Goal: Information Seeking & Learning: Find specific fact

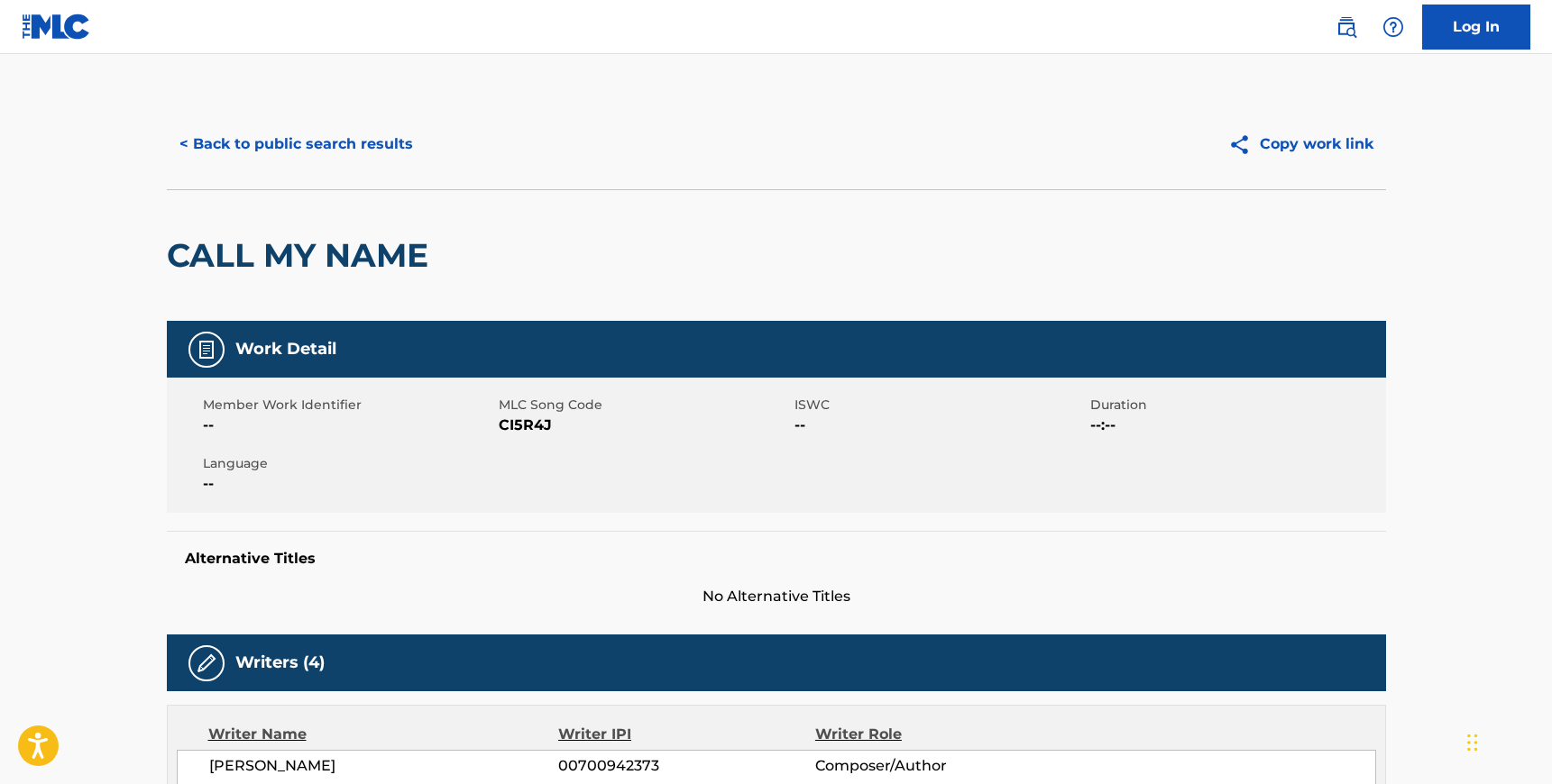
click at [281, 143] on button "< Back to public search results" at bounding box center [296, 144] width 259 height 45
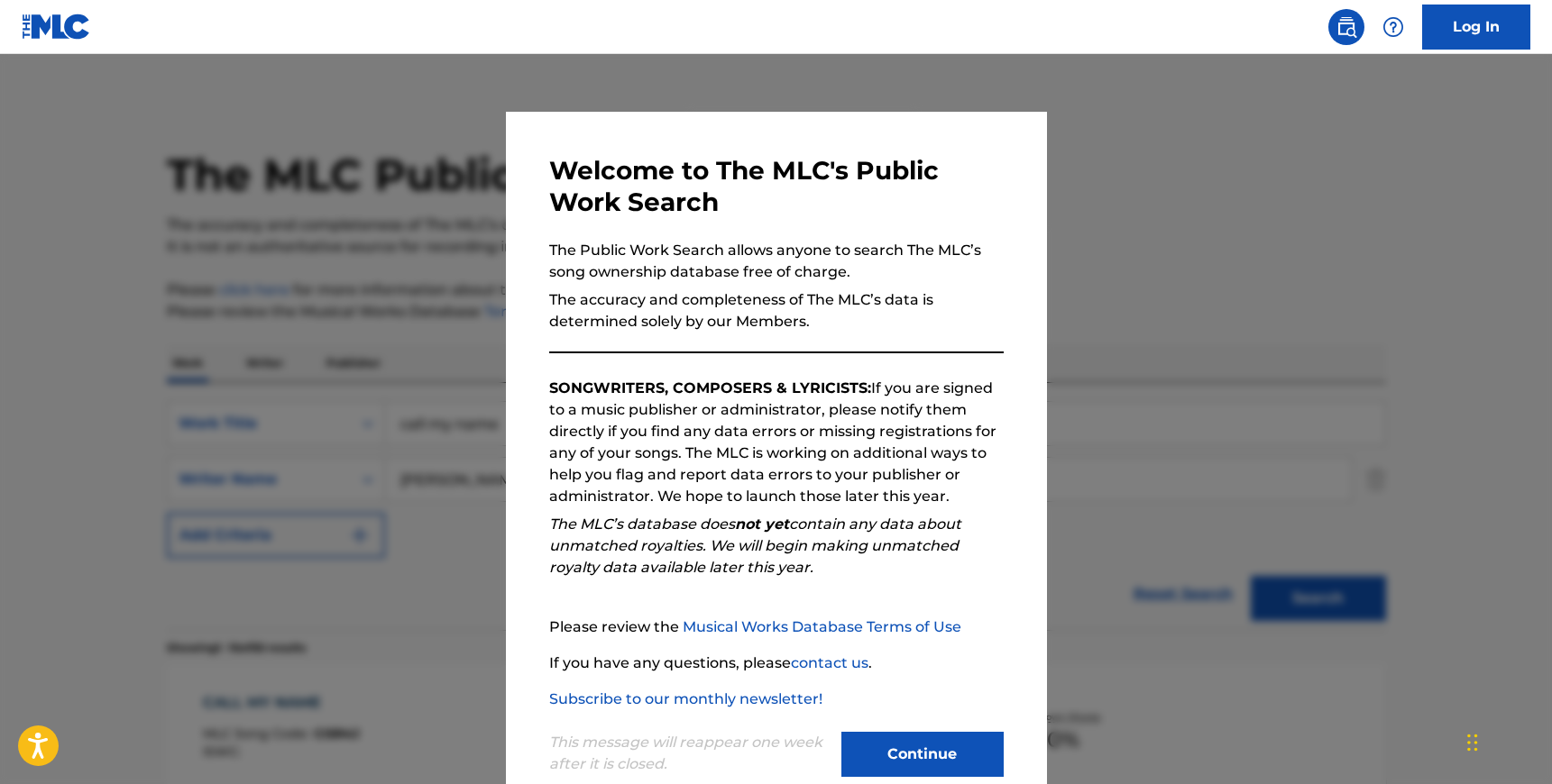
scroll to position [189, 0]
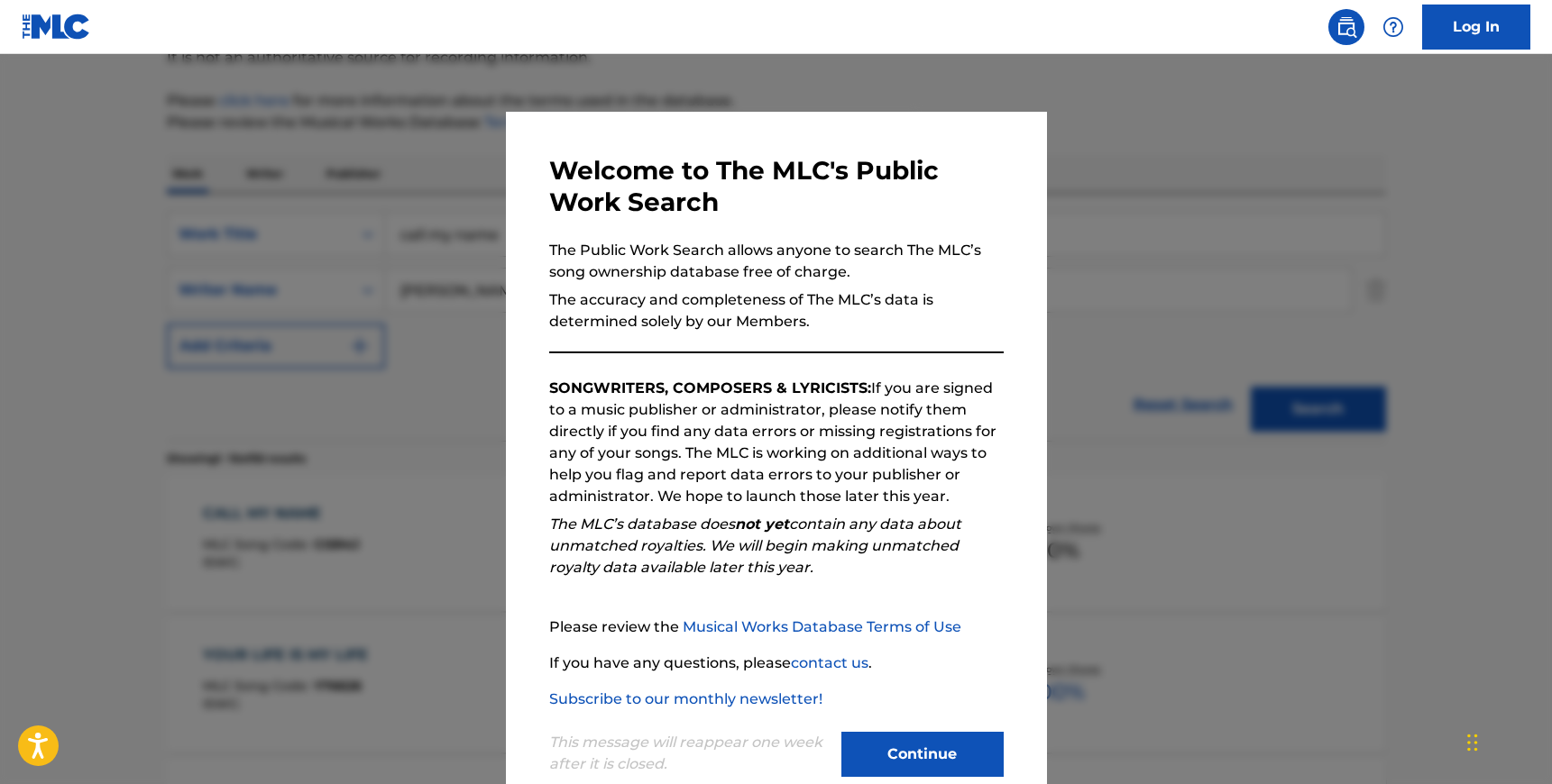
click at [930, 751] on button "Continue" at bounding box center [922, 754] width 162 height 45
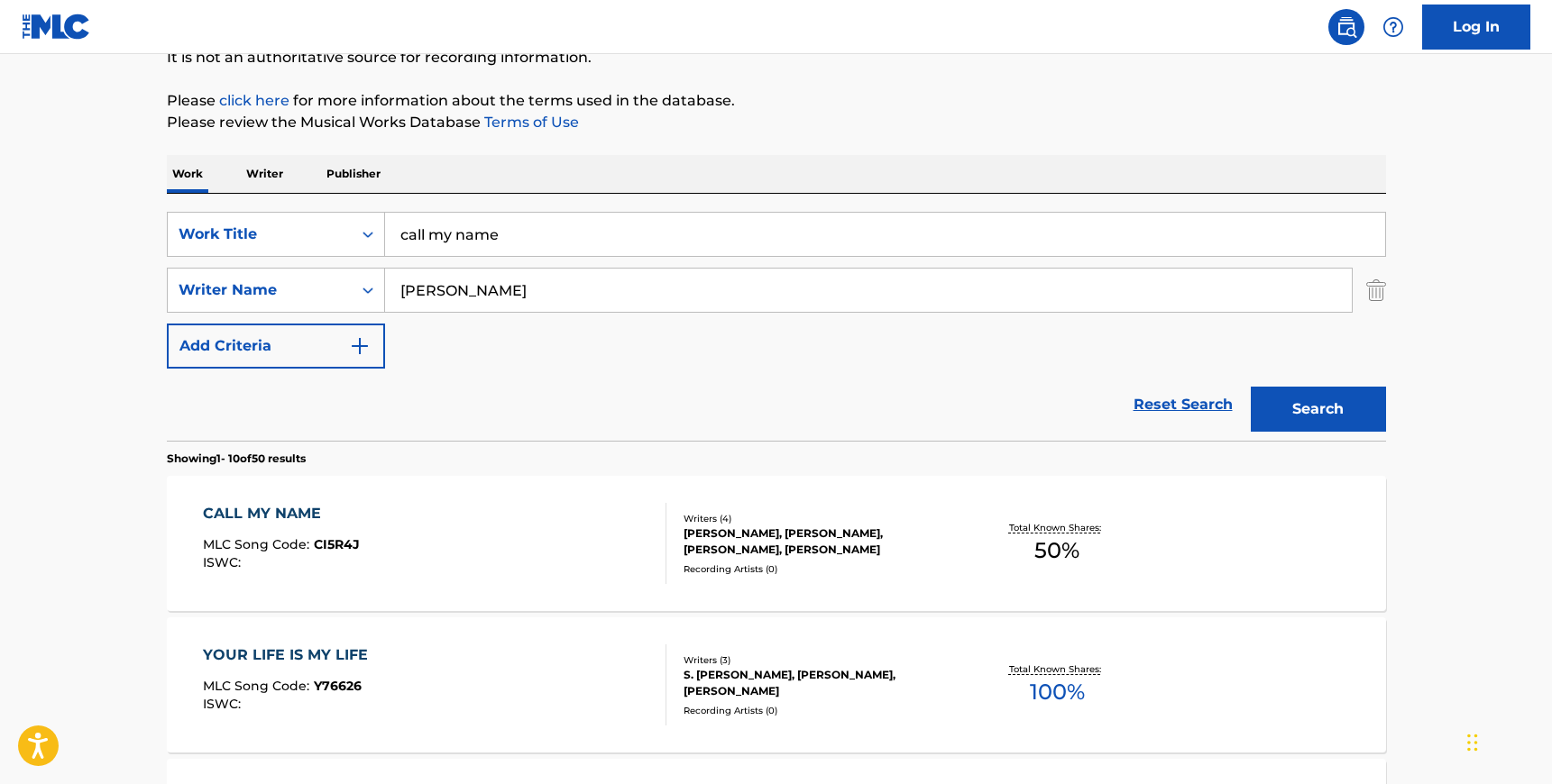
click at [463, 225] on input "call my name" at bounding box center [884, 234] width 999 height 43
click at [455, 284] on input "[PERSON_NAME]" at bounding box center [867, 290] width 966 height 43
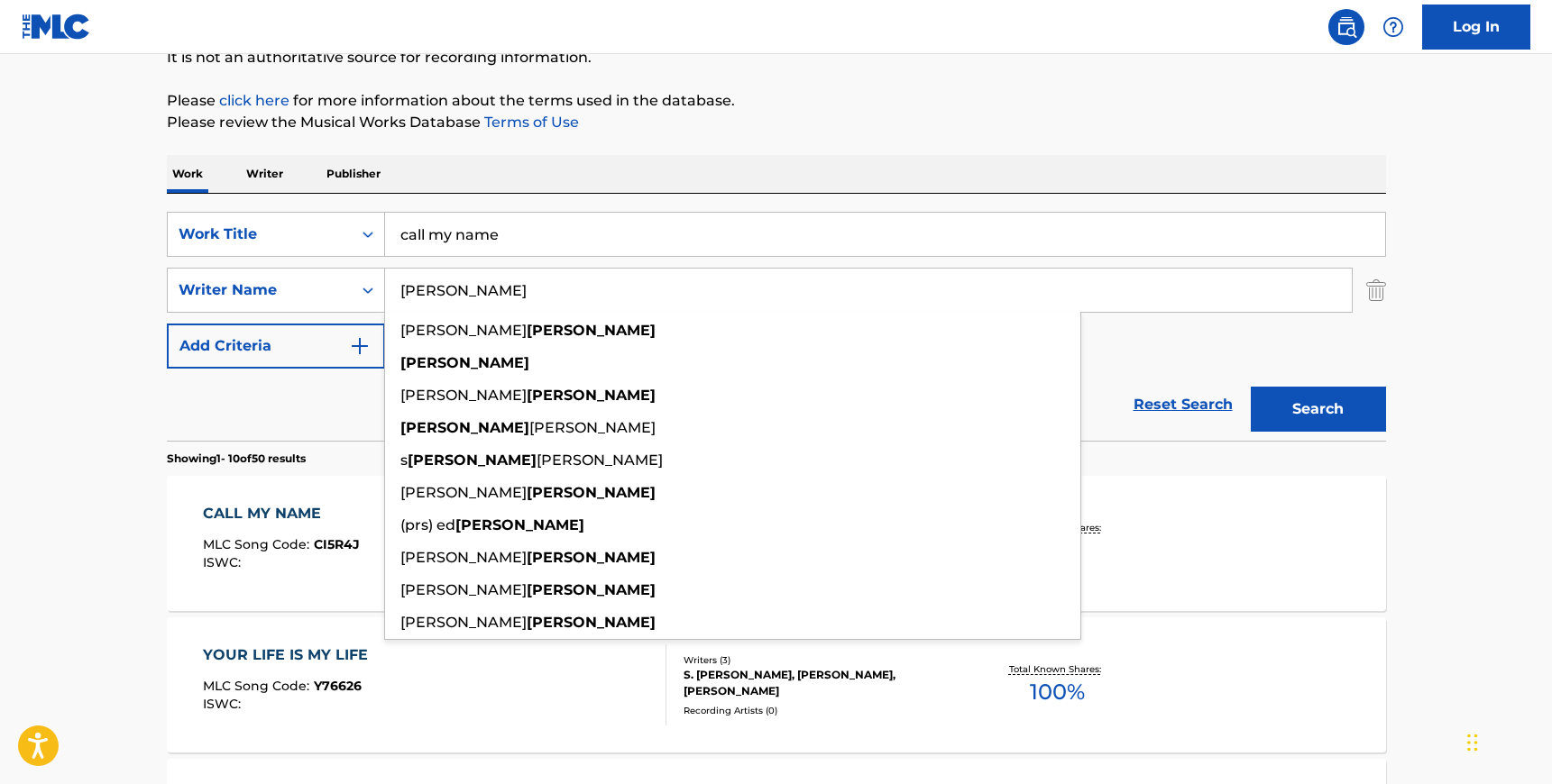
click at [455, 284] on input "[PERSON_NAME]" at bounding box center [867, 290] width 966 height 43
paste input "[PERSON_NAME]"
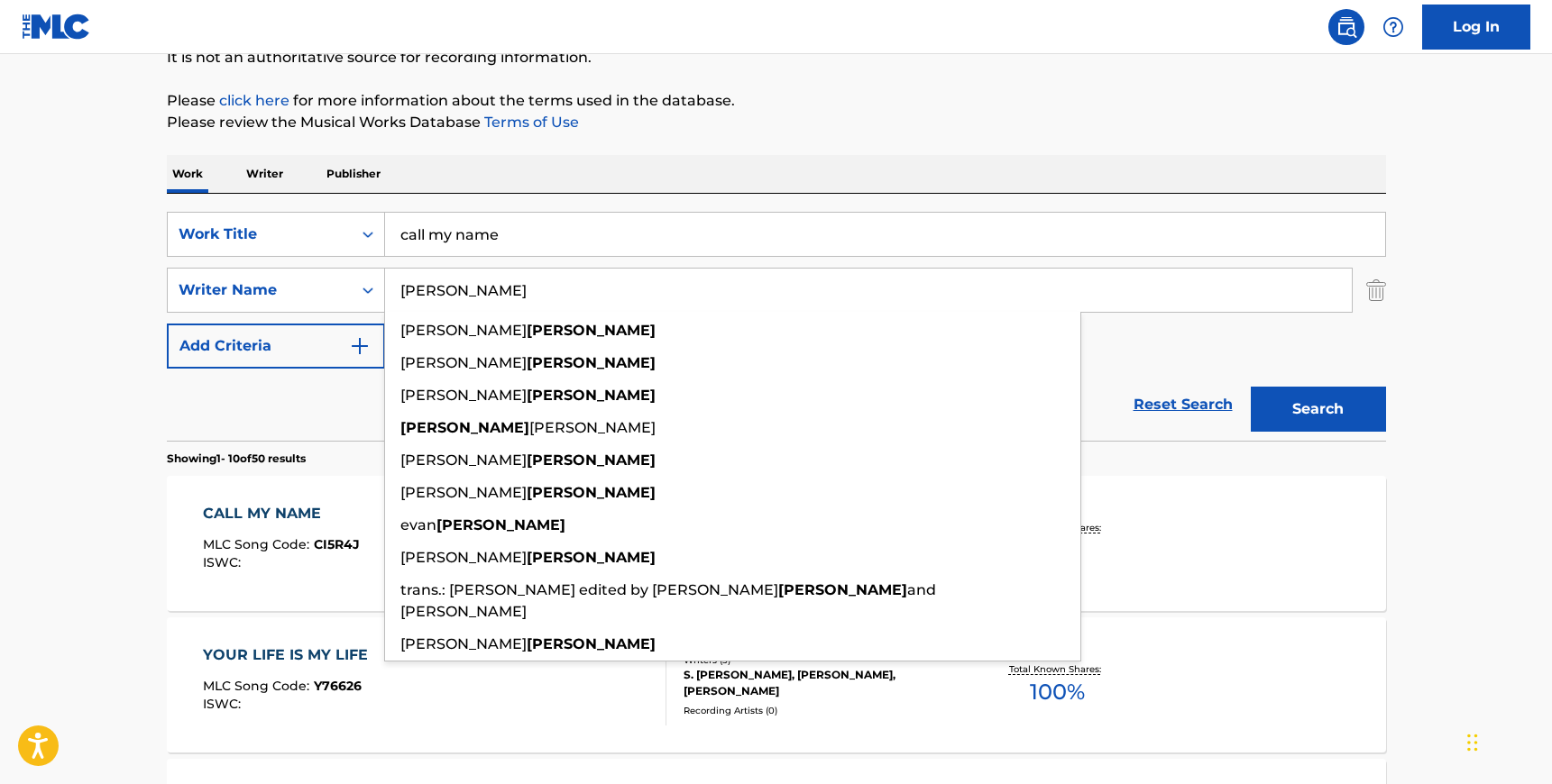
type input "[PERSON_NAME]"
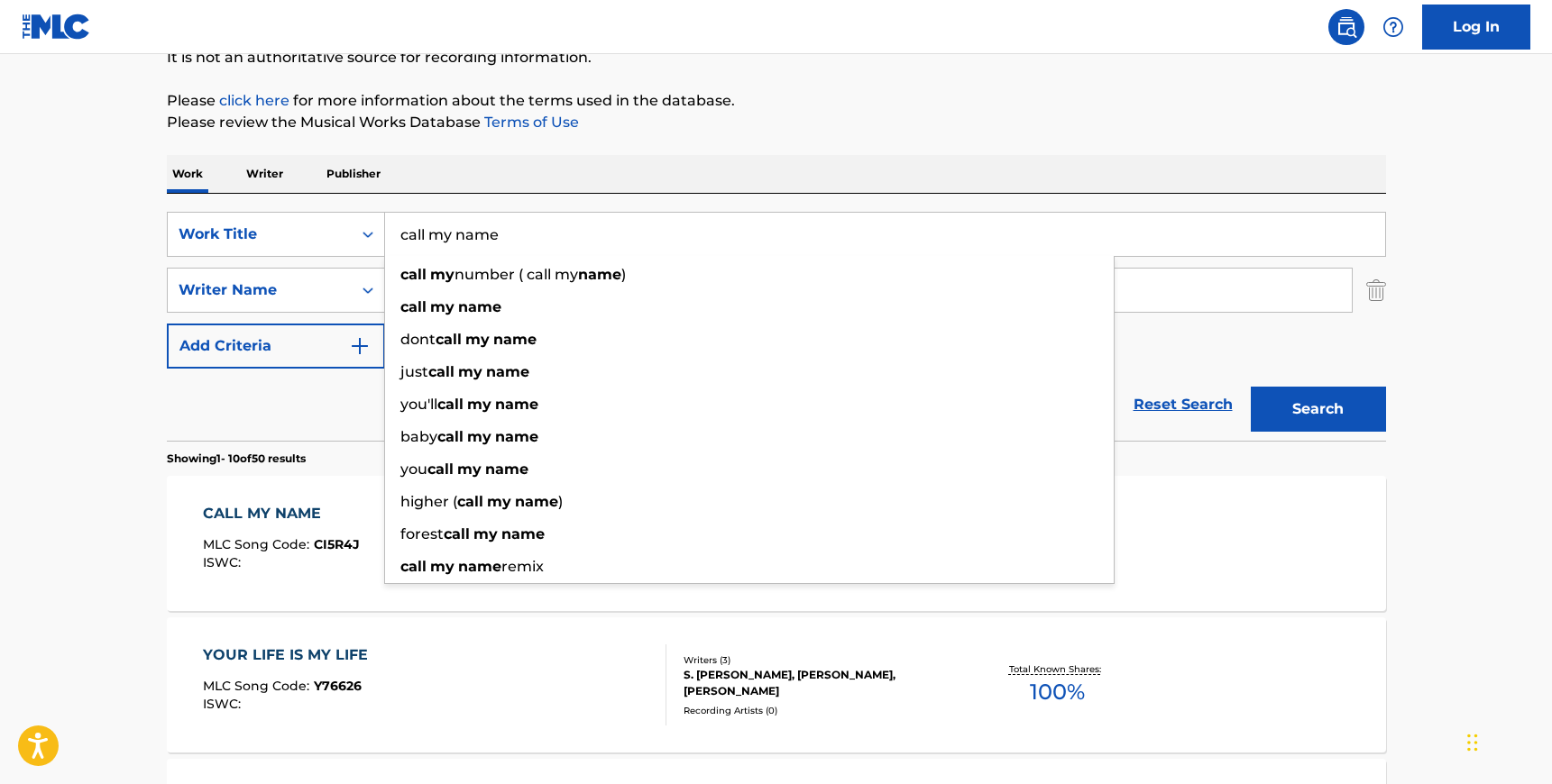
click at [492, 244] on input "call my name" at bounding box center [884, 234] width 999 height 43
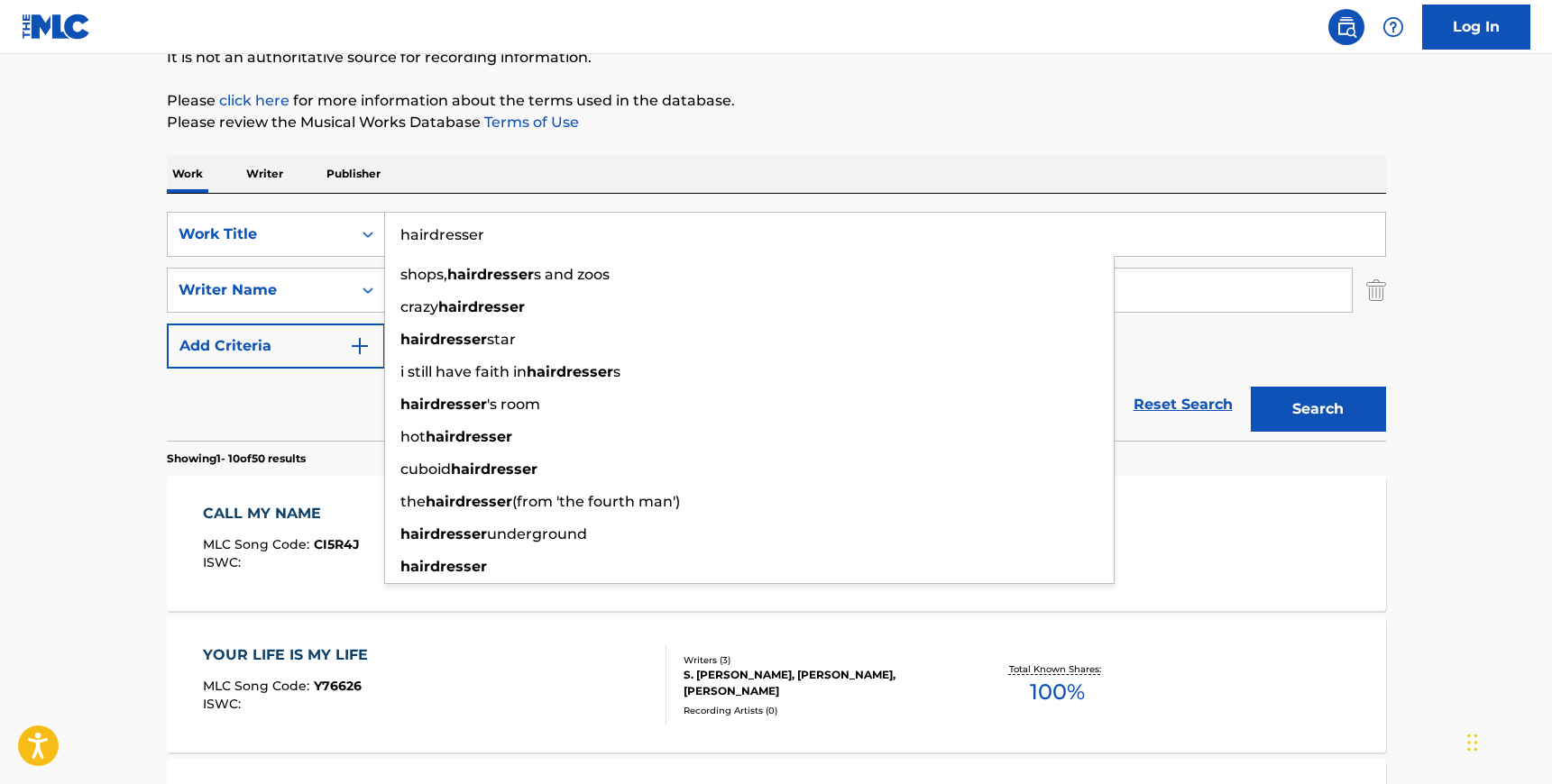
type input "hairdresser"
click at [1250, 387] on button "Search" at bounding box center [1317, 408] width 135 height 45
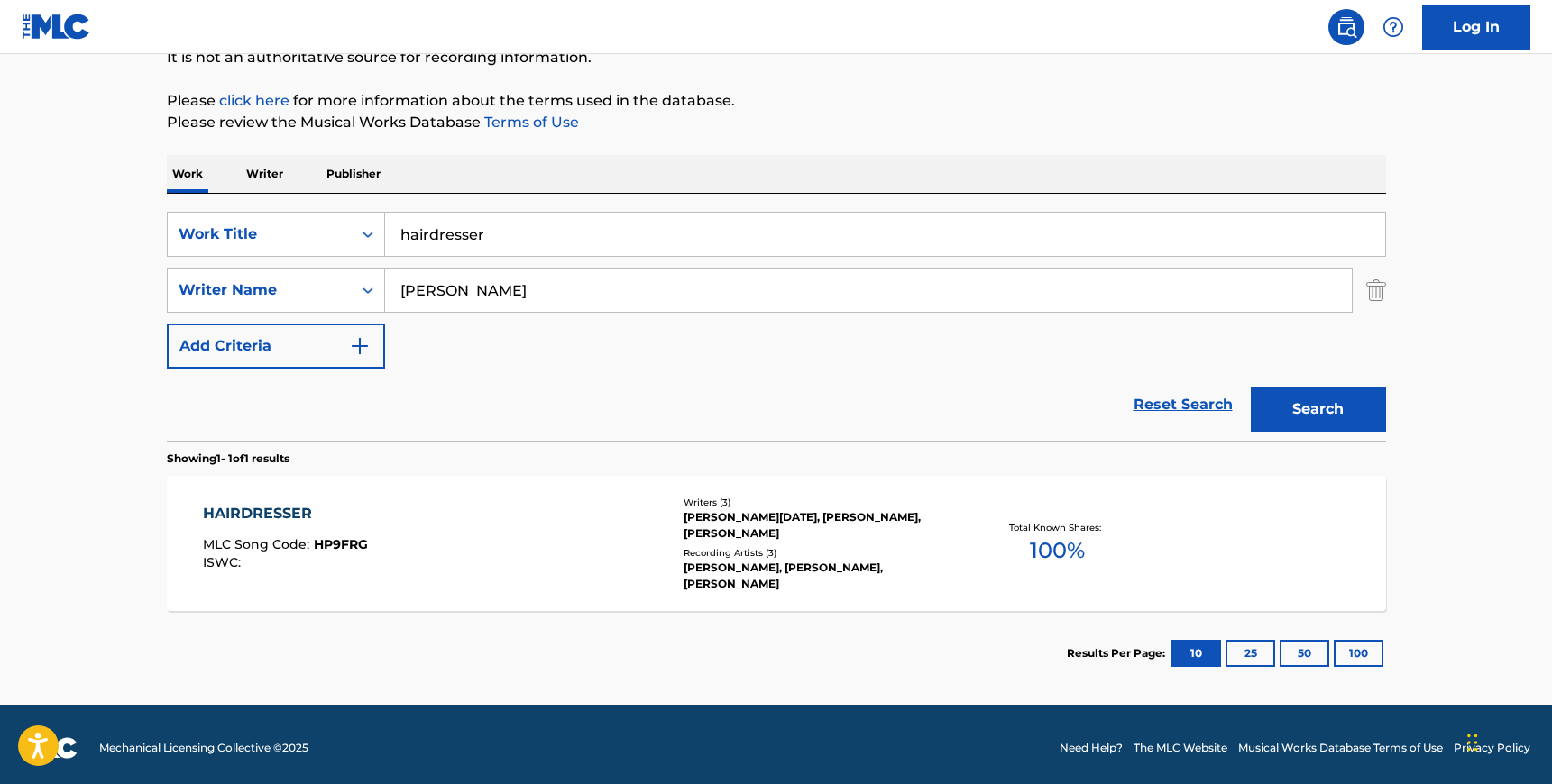
click at [618, 547] on div "HAIRDRESSER MLC Song Code : HP9FRG ISWC :" at bounding box center [435, 542] width 464 height 81
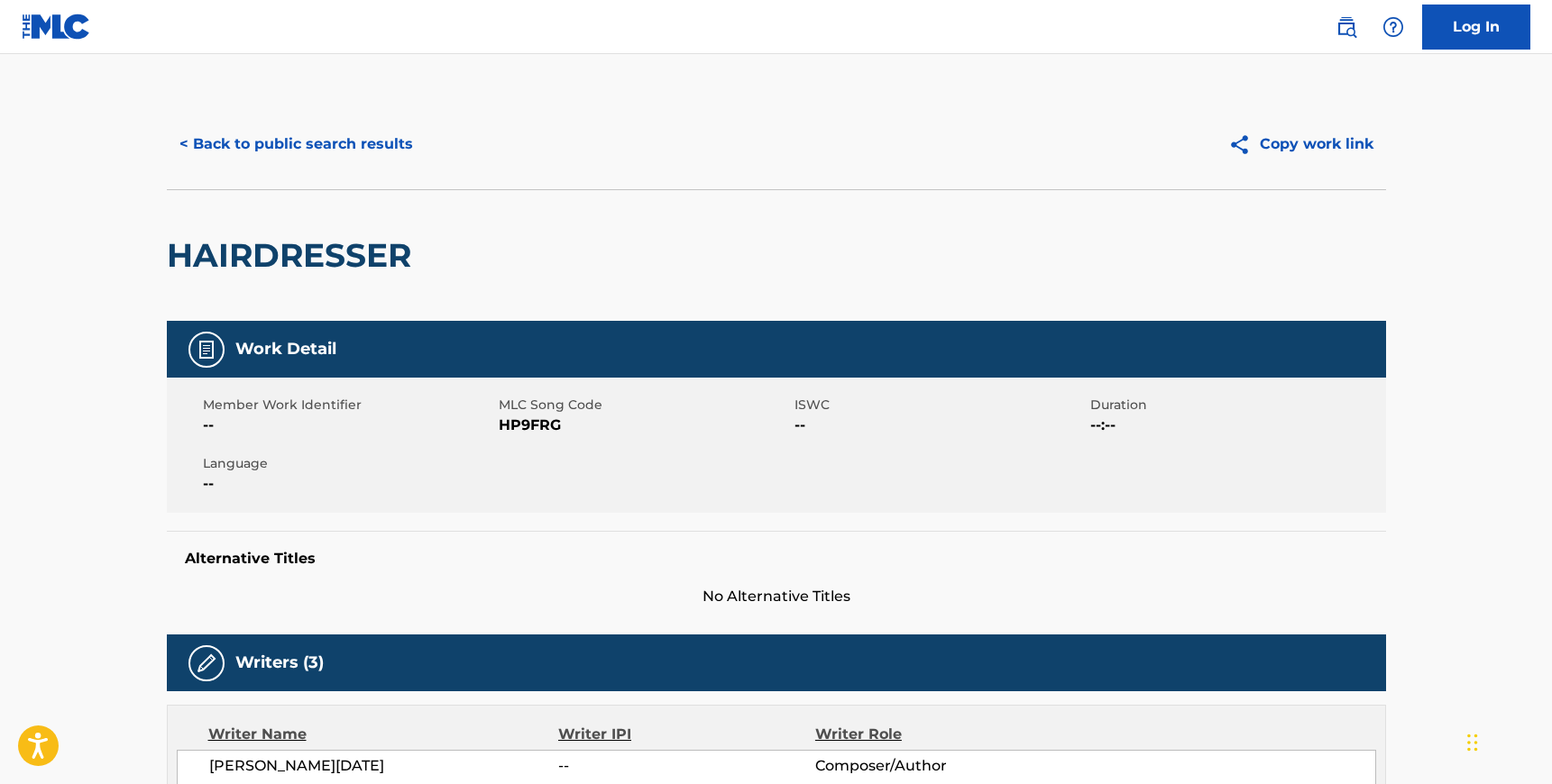
click at [537, 427] on span "HP9FRG" at bounding box center [644, 425] width 291 height 22
copy span "HP9FRG"
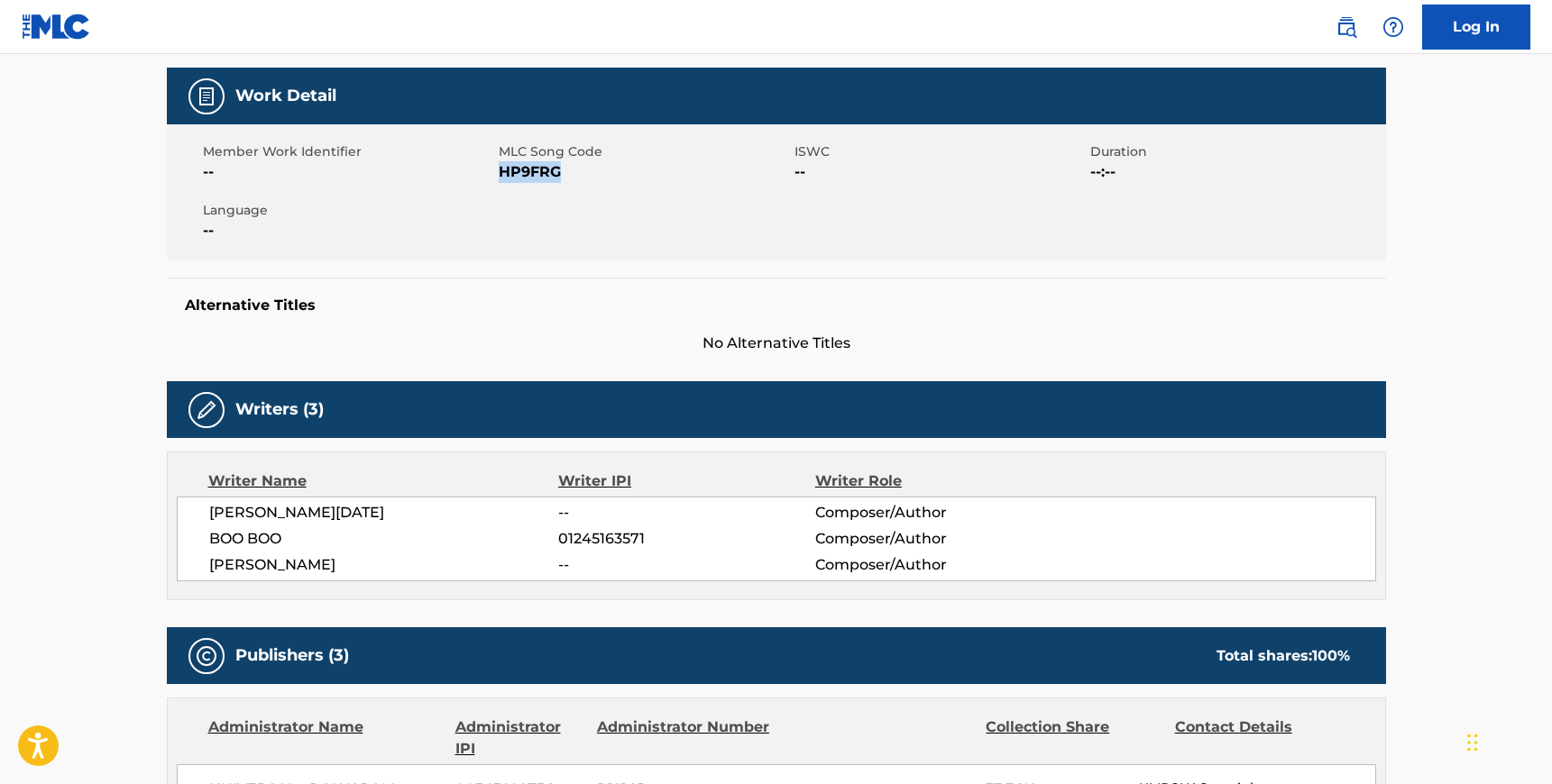
scroll to position [251, 0]
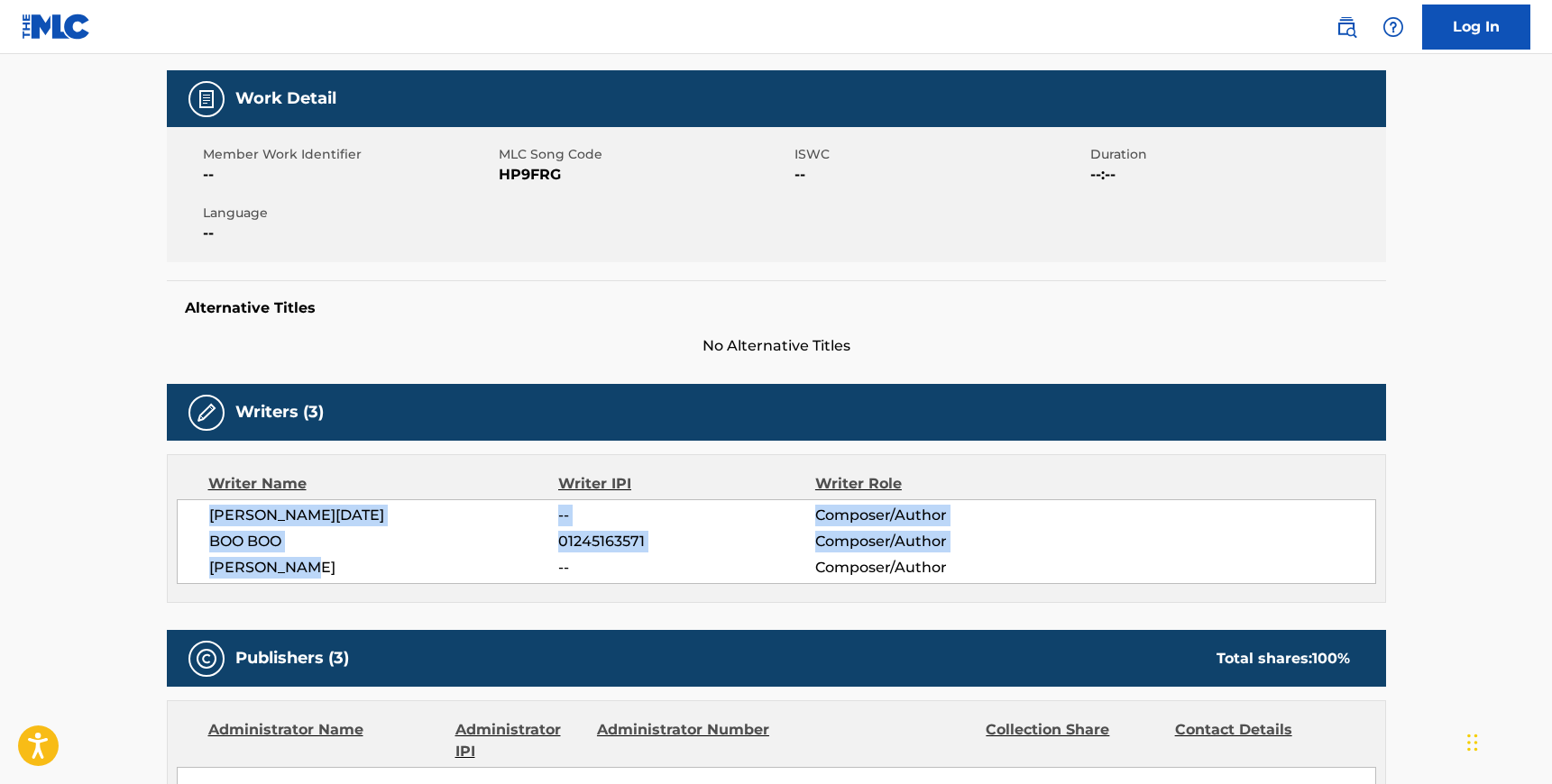
drag, startPoint x: 327, startPoint y: 572, endPoint x: 212, endPoint y: 511, distance: 130.2
click at [212, 511] on div "[PERSON_NAME][DATE] -- Composer/Author BOO BOO 01245163571 Composer/Author [PER…" at bounding box center [776, 541] width 1199 height 85
copy div "[PERSON_NAME][DATE] -- Composer/Author BOO BOO 01245163571 Composer/Author [PER…"
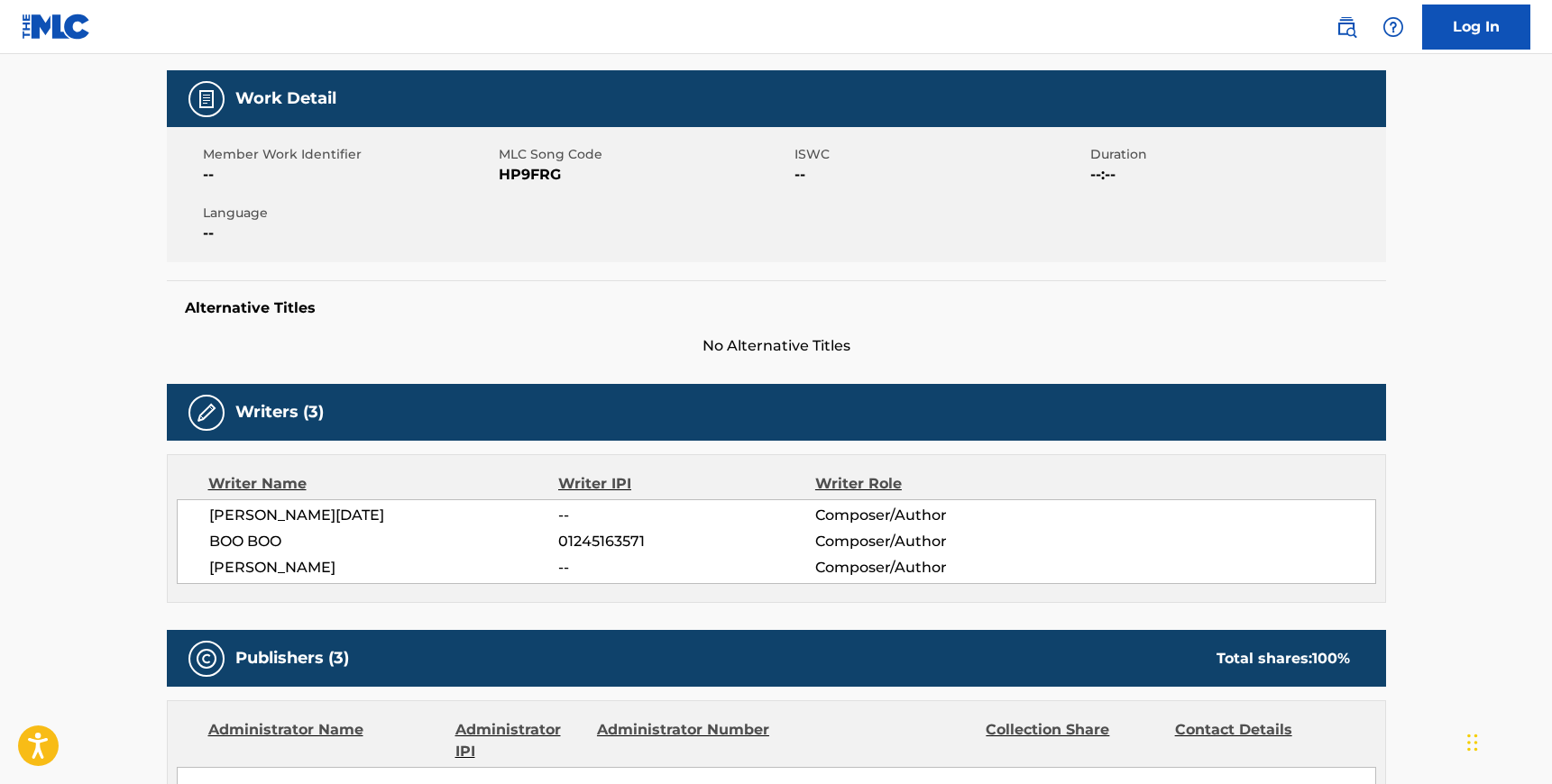
click at [588, 285] on div "Alternative Titles No Alternative Titles" at bounding box center [776, 319] width 1219 height 77
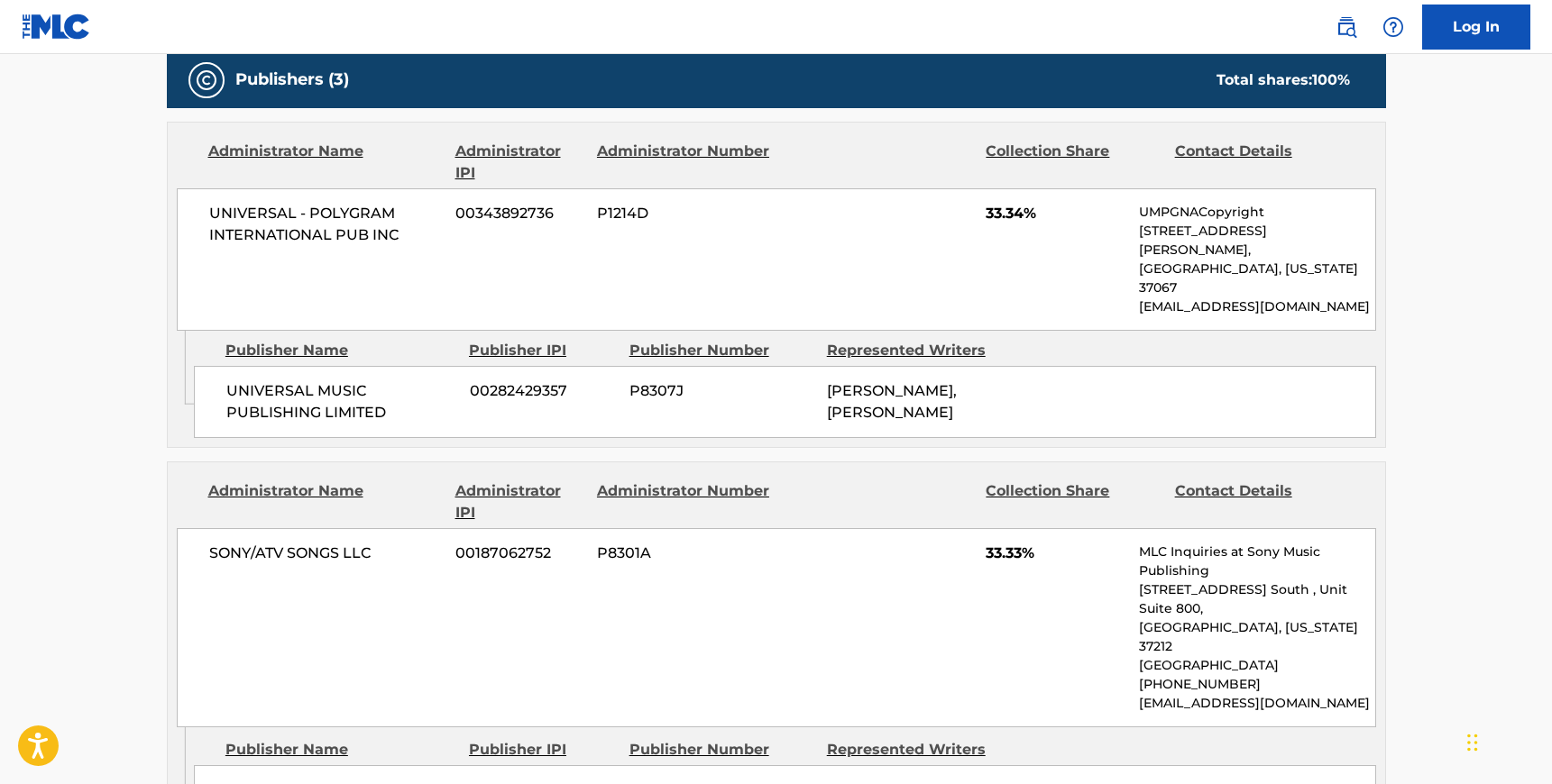
scroll to position [872, 0]
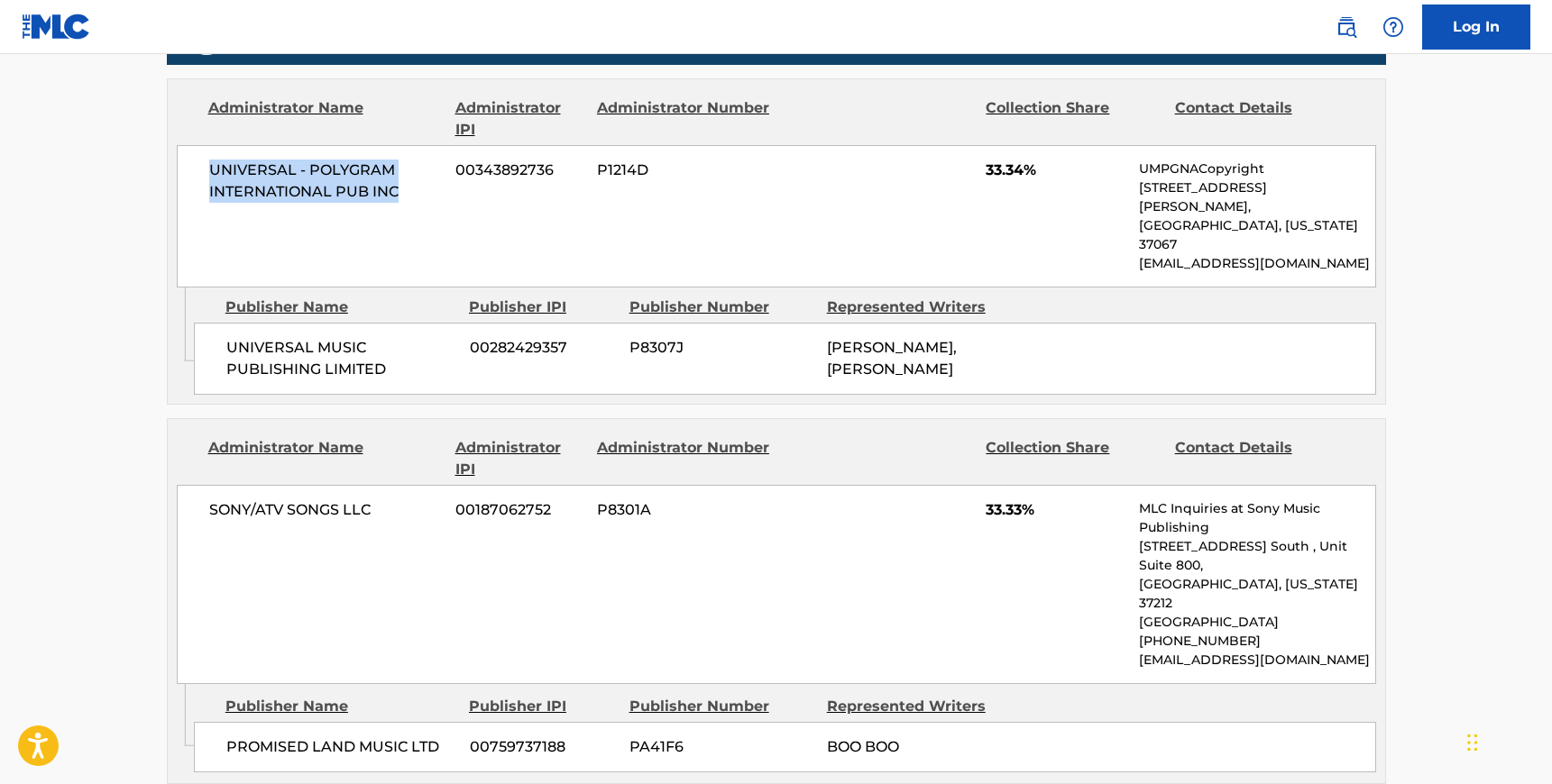
drag, startPoint x: 402, startPoint y: 189, endPoint x: 199, endPoint y: 162, distance: 204.8
click at [199, 161] on div "UNIVERSAL - POLYGRAM INTERNATIONAL PUB INC 00343892736 P1214D 33.34% UMPGNACopy…" at bounding box center [776, 216] width 1199 height 143
copy span "UNIVERSAL - POLYGRAM INTERNATIONAL PUB INC"
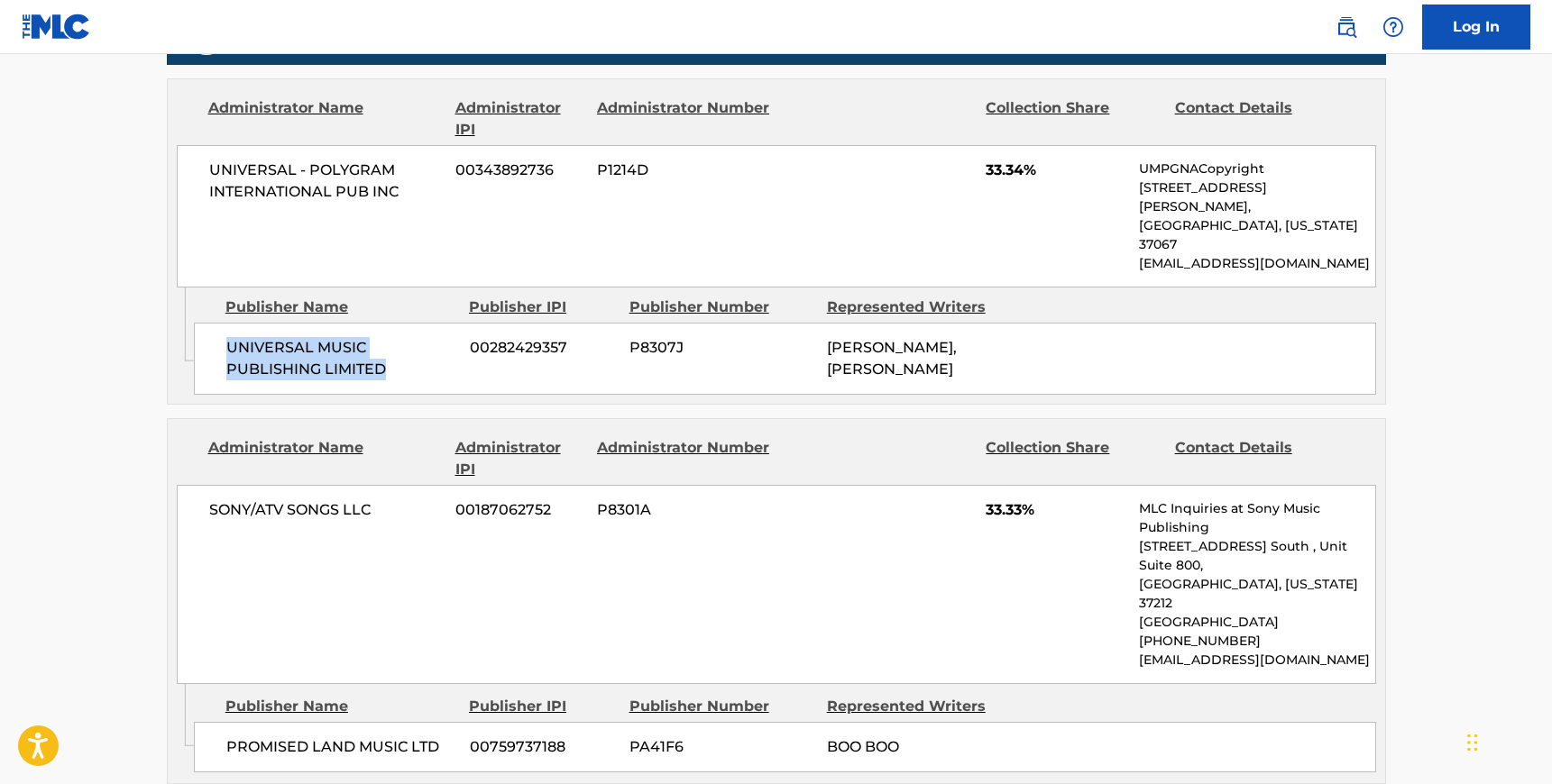
drag, startPoint x: 387, startPoint y: 327, endPoint x: 221, endPoint y: 298, distance: 168.5
click at [221, 323] on div "UNIVERSAL MUSIC PUBLISHING LIMITED 00282429357 P8307J [PERSON_NAME], [PERSON_NA…" at bounding box center [784, 359] width 1182 height 72
copy span "UNIVERSAL MUSIC PUBLISHING LIMITED"
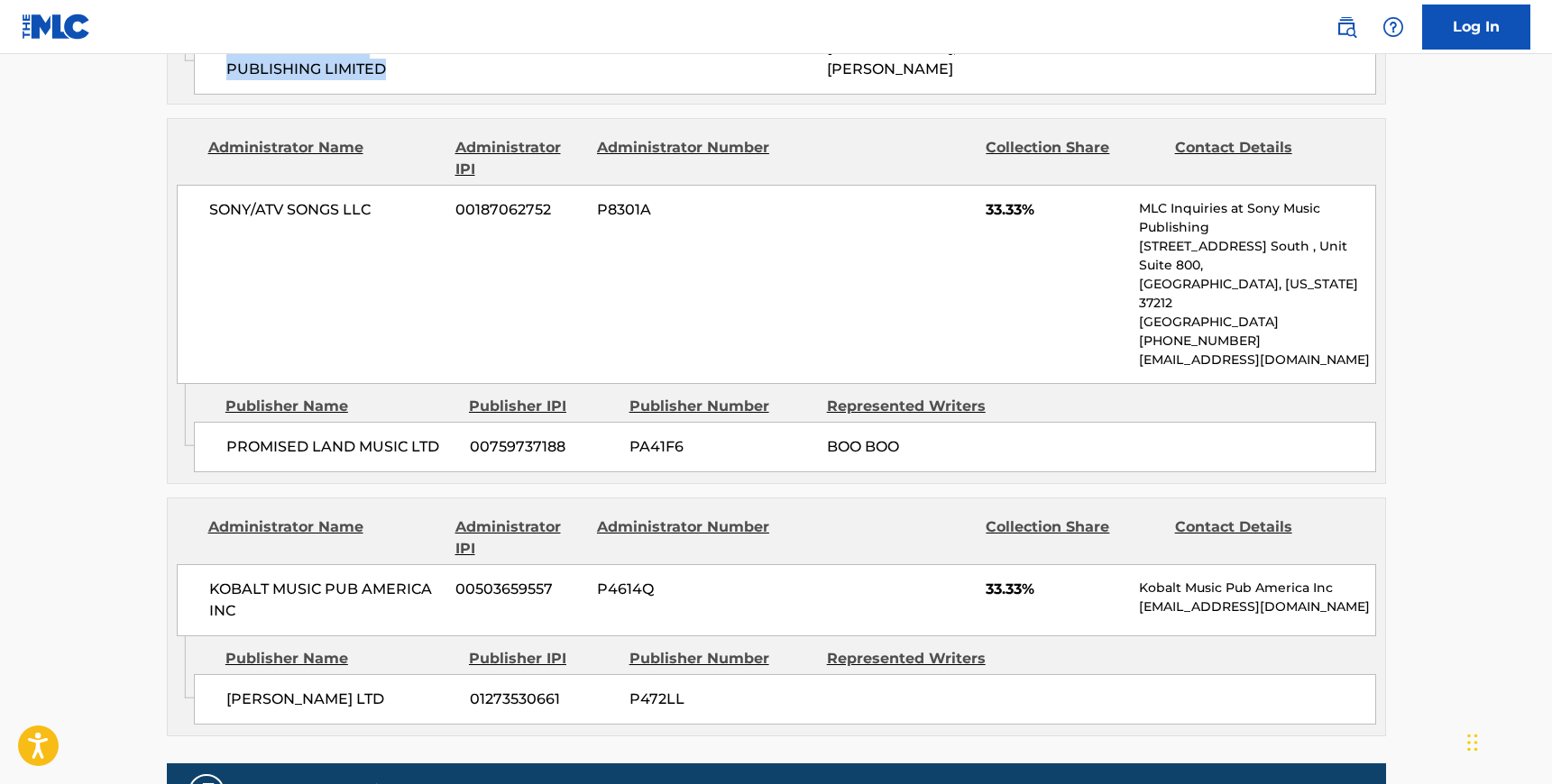
scroll to position [1187, 0]
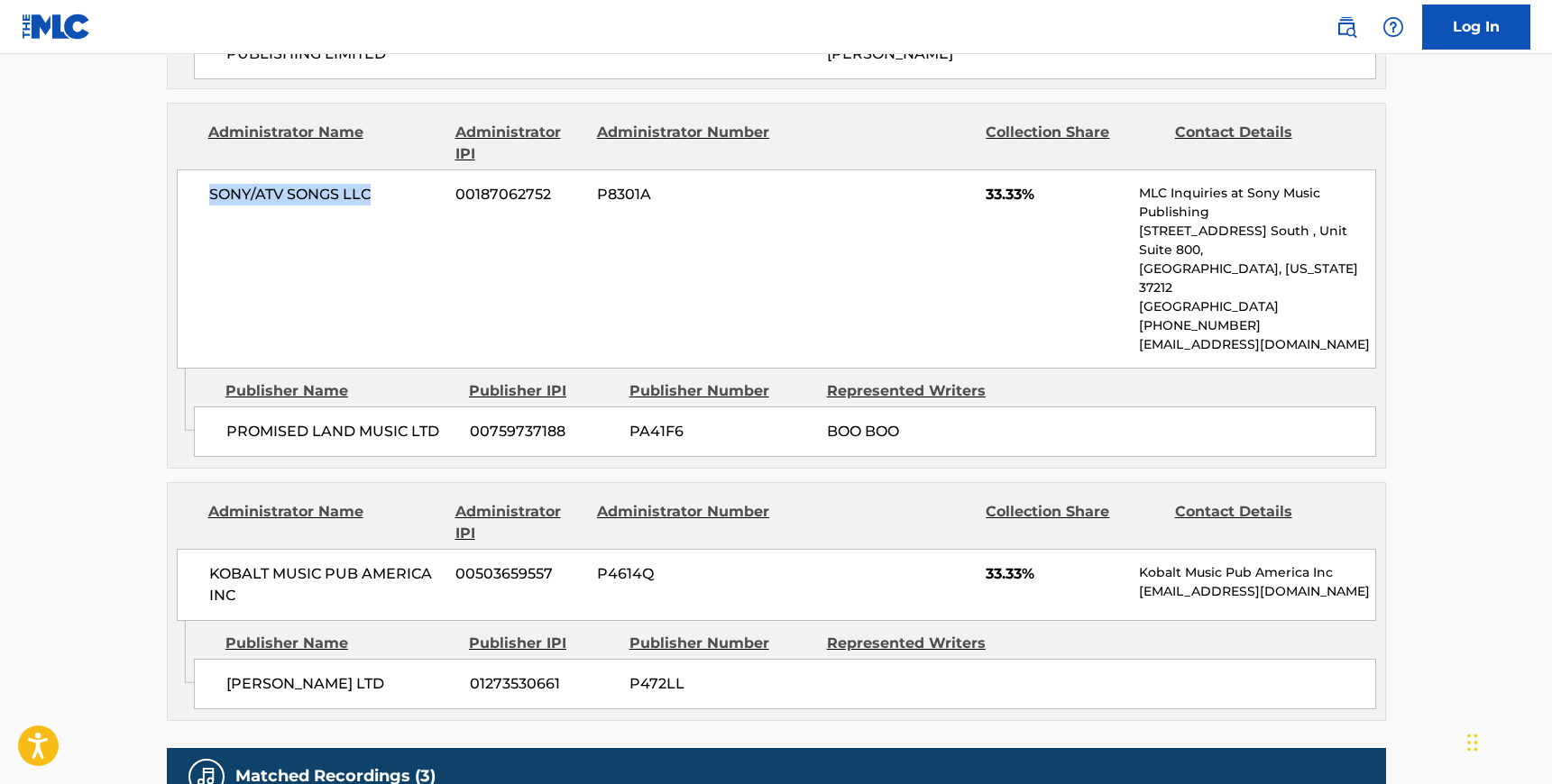
drag, startPoint x: 375, startPoint y: 152, endPoint x: 198, endPoint y: 152, distance: 177.0
click at [197, 170] on div "SONY/ATV SONGS LLC 00187062752 P8301A 33.33% MLC Inquiries at Sony Music Publis…" at bounding box center [776, 269] width 1199 height 199
copy span "SONY/ATV SONGS LLC"
drag, startPoint x: 442, startPoint y: 348, endPoint x: 222, endPoint y: 340, distance: 220.1
click at [222, 406] on div "PROMISED LAND MUSIC LTD 00759737188 PA41F6 BOO BOO" at bounding box center [784, 431] width 1182 height 51
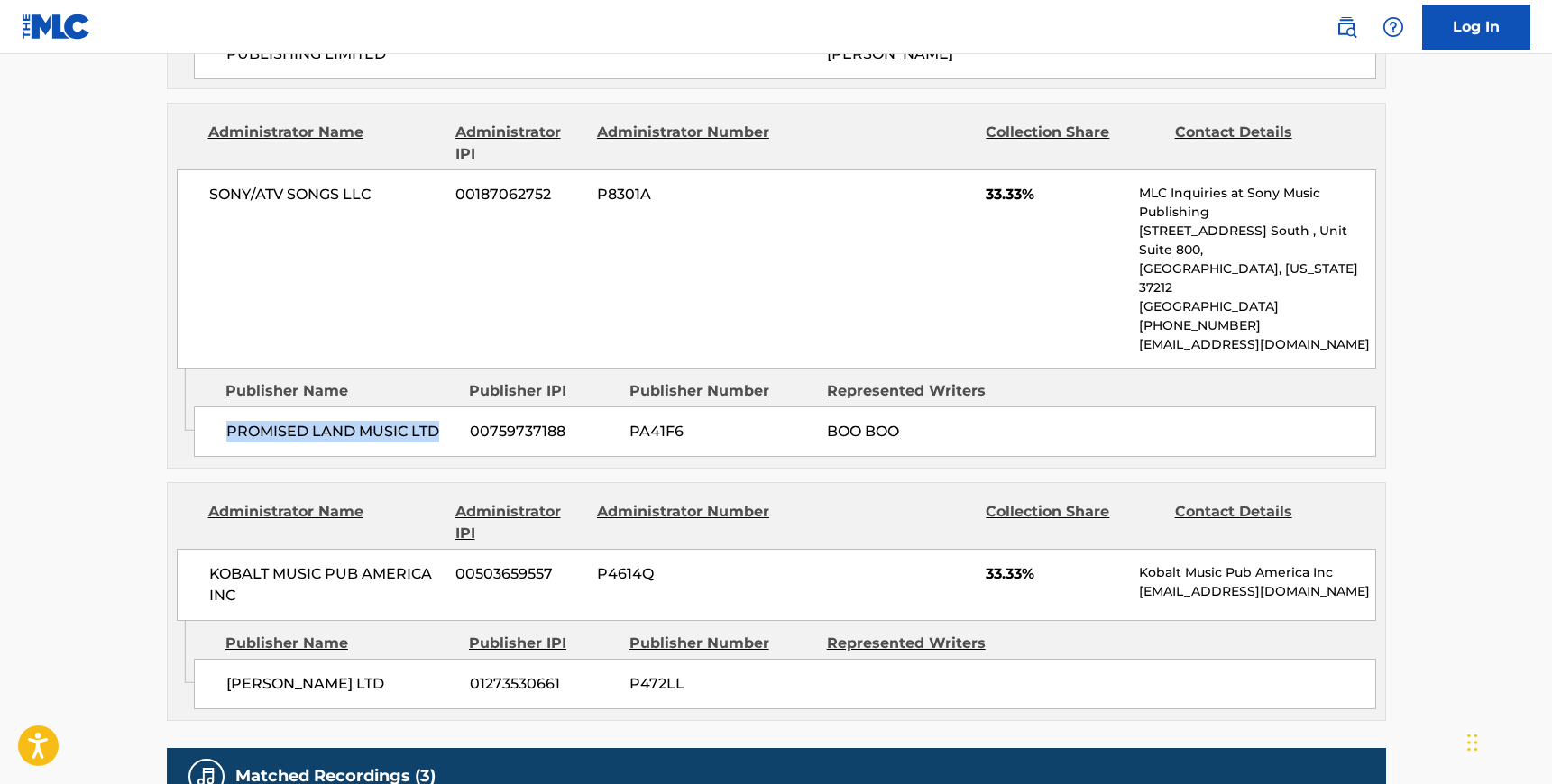
copy span "PROMISED LAND MUSIC LTD"
drag, startPoint x: 237, startPoint y: 514, endPoint x: 206, endPoint y: 493, distance: 37.4
click at [206, 548] on div "KOBALT MUSIC PUB AMERICA INC 00503659557 P4614Q 33.33% Kobalt Music Pub America…" at bounding box center [776, 584] width 1199 height 72
copy span "KOBALT MUSIC PUB AMERICA INC"
drag, startPoint x: 354, startPoint y: 599, endPoint x: 218, endPoint y: 598, distance: 136.0
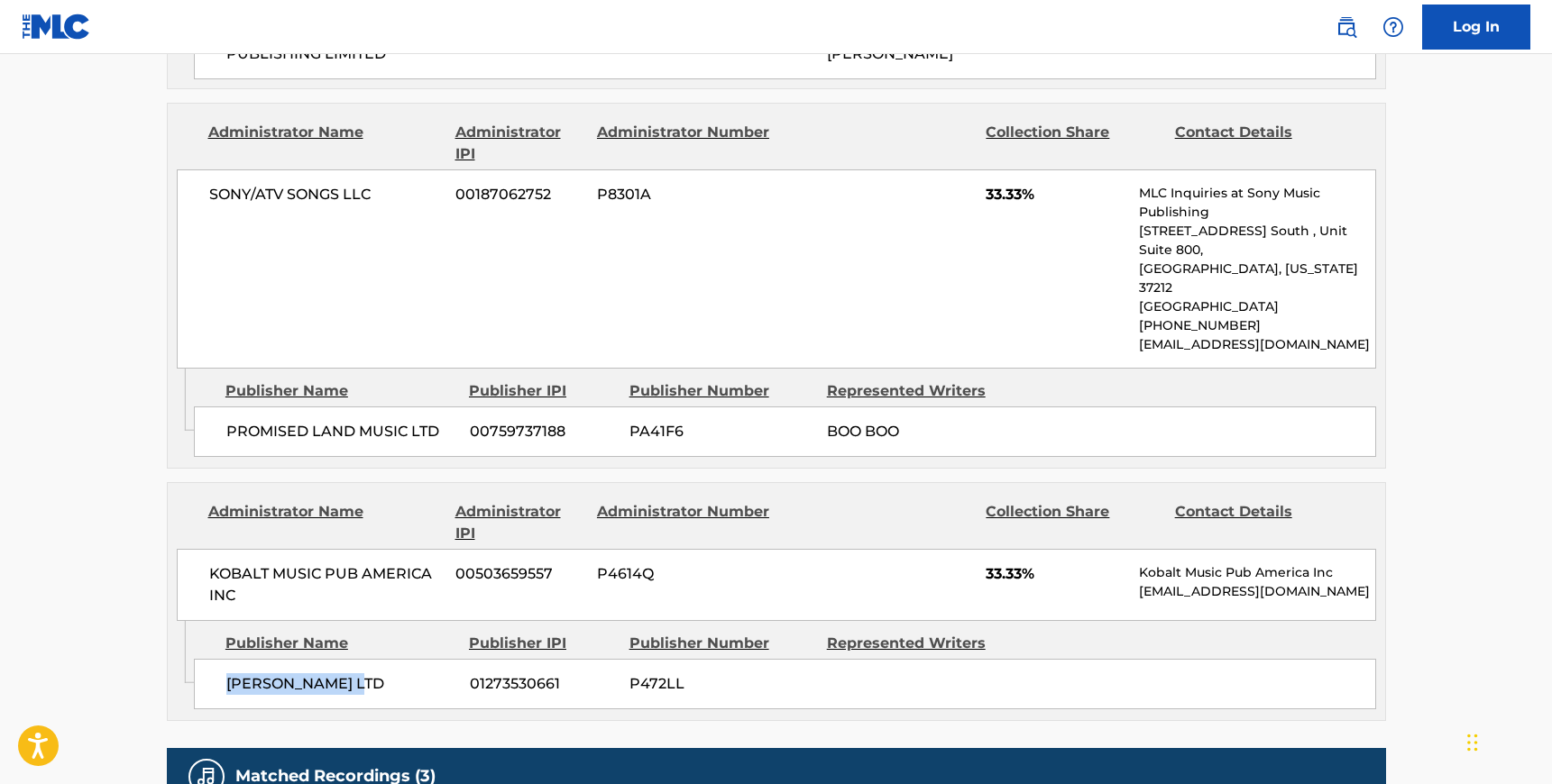
click at [218, 658] on div "[PERSON_NAME] LTD 01273530661 P472LL" at bounding box center [784, 683] width 1182 height 51
copy span "[PERSON_NAME] LTD"
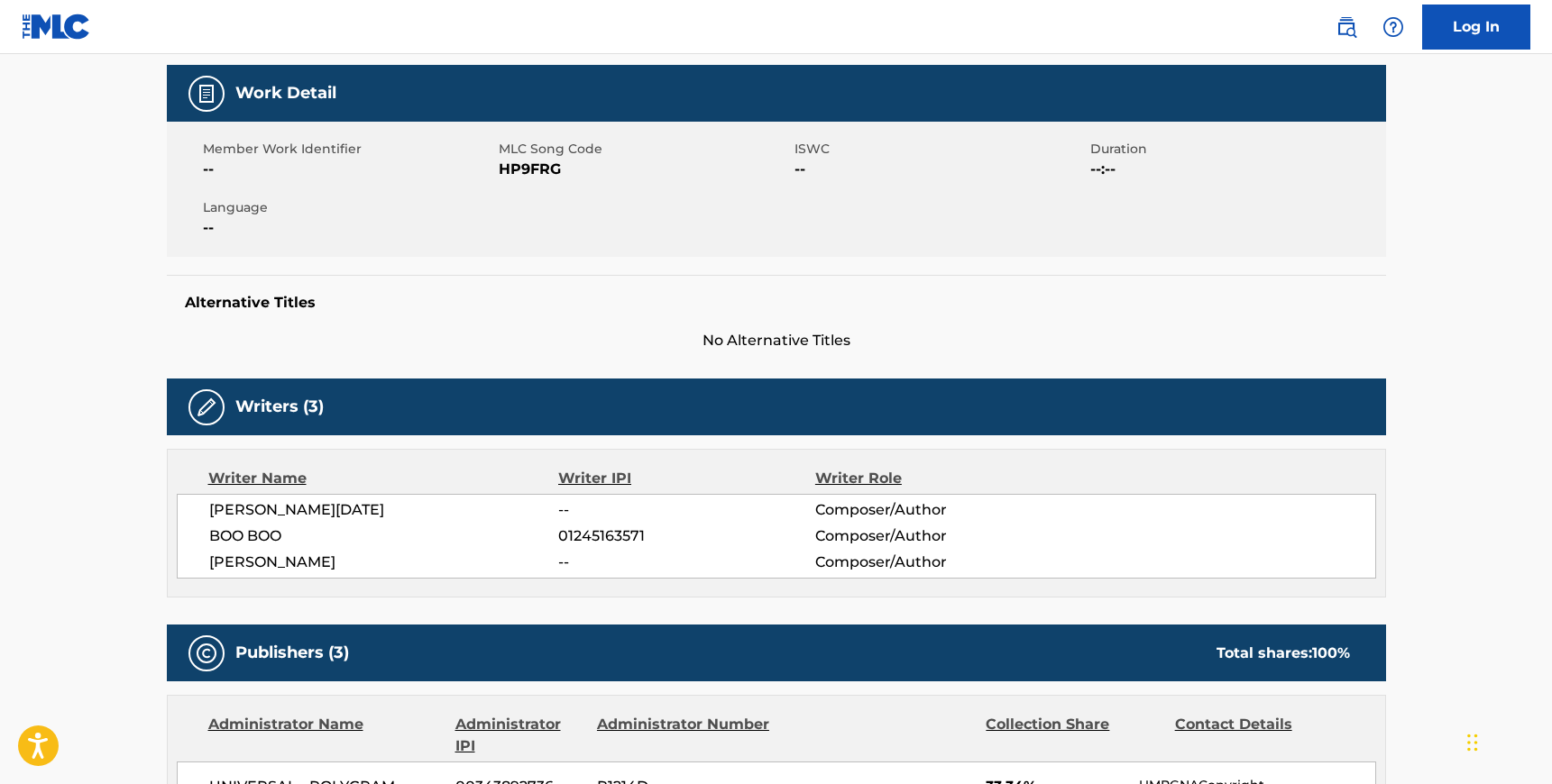
scroll to position [0, 0]
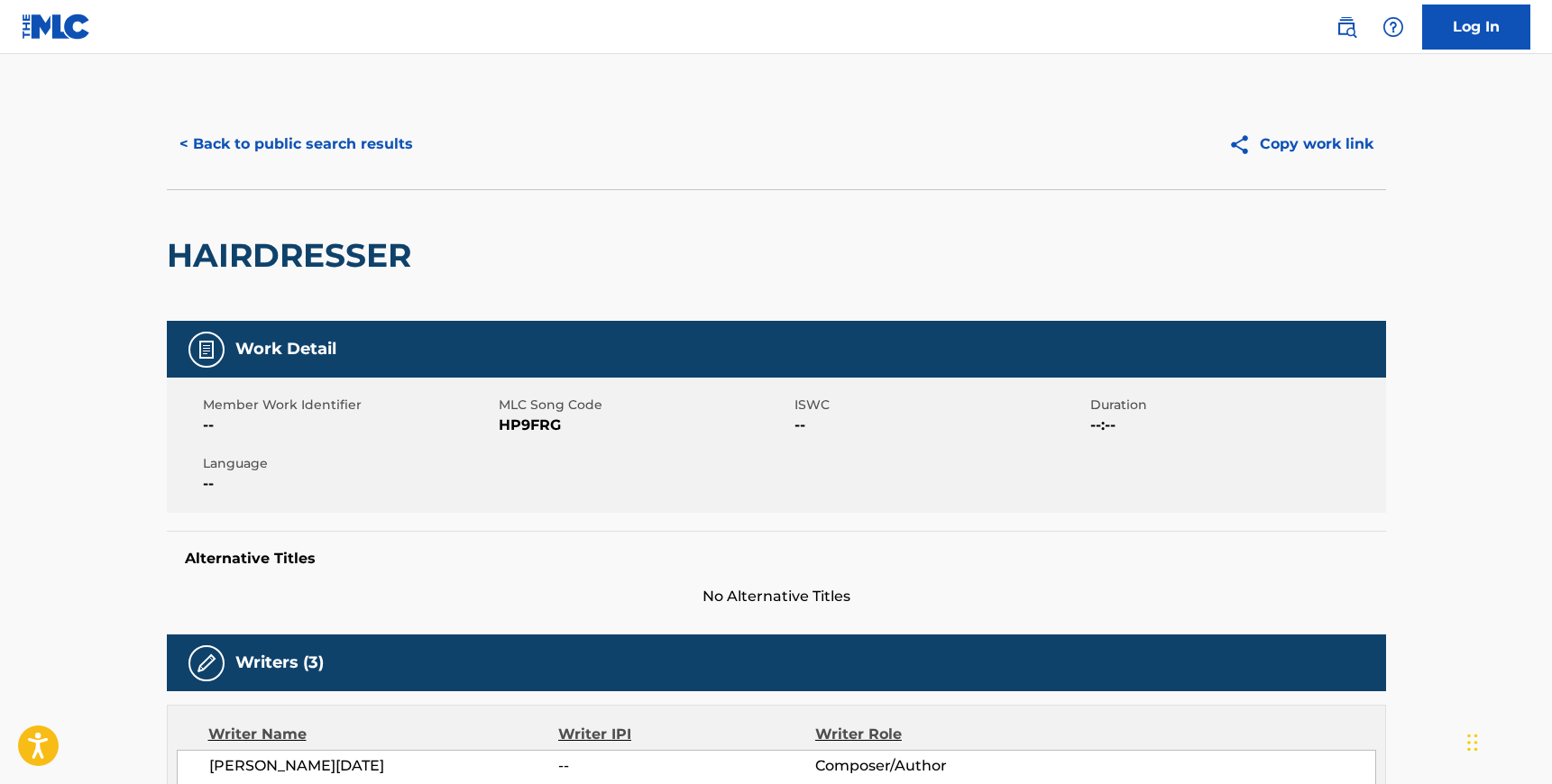
click at [186, 149] on button "< Back to public search results" at bounding box center [296, 144] width 259 height 45
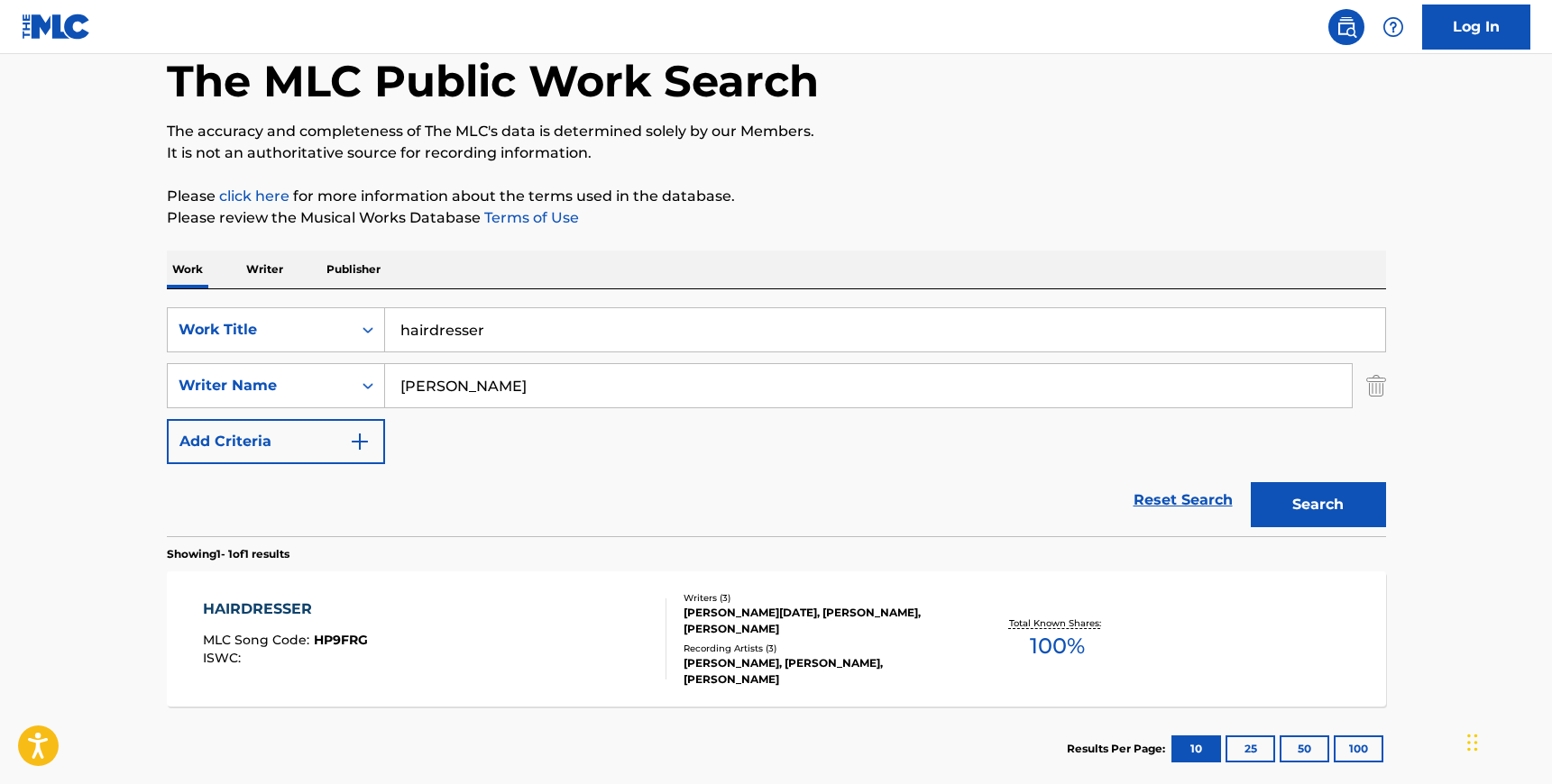
click at [523, 329] on input "hairdresser" at bounding box center [884, 330] width 999 height 43
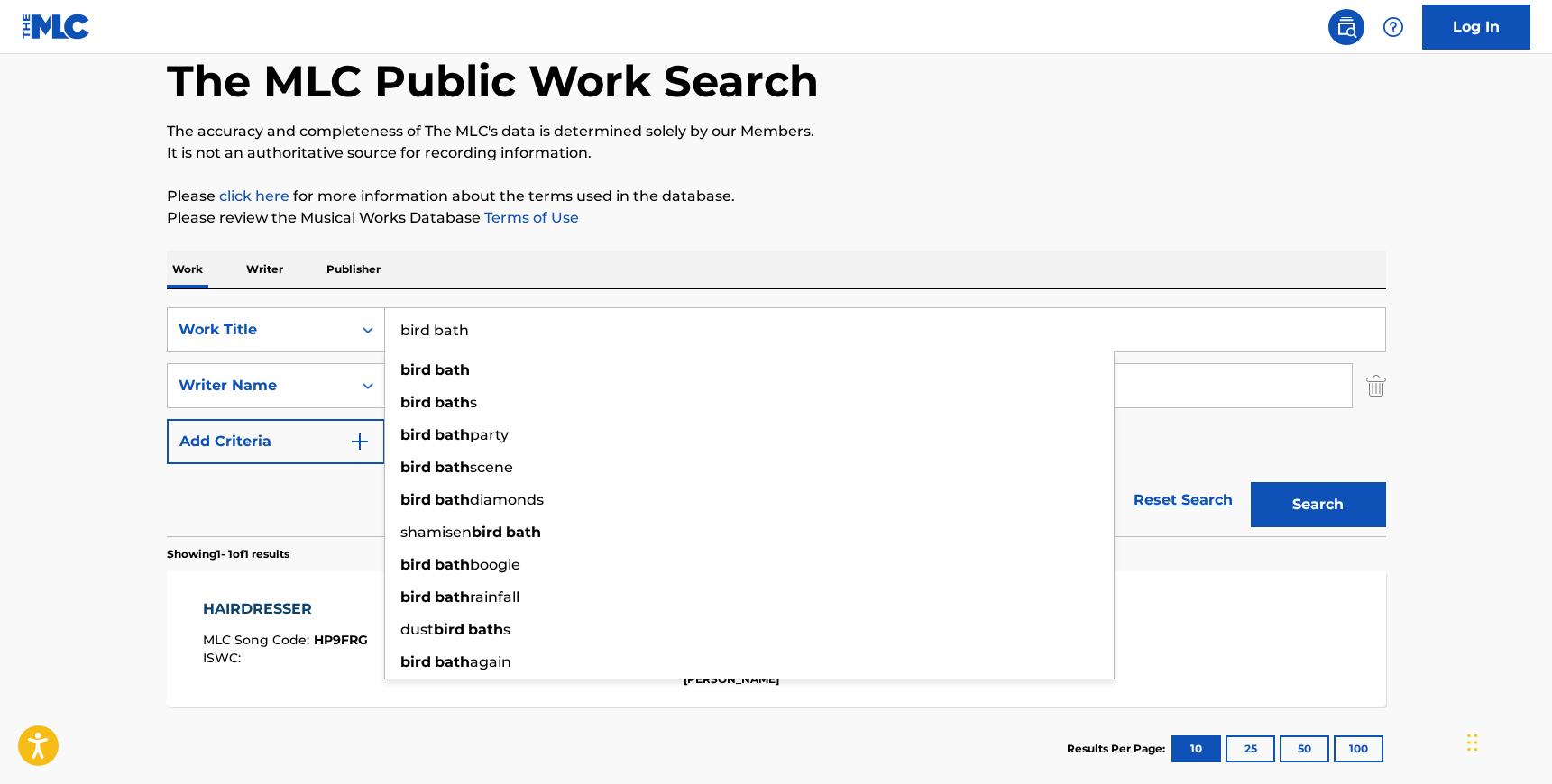
type input "bird bath"
click at [546, 297] on div "SearchWithCriteria1699fd9f-d5f7-4458-8d39-929ed64650f1 Work Title bird bath bir…" at bounding box center [776, 412] width 1219 height 247
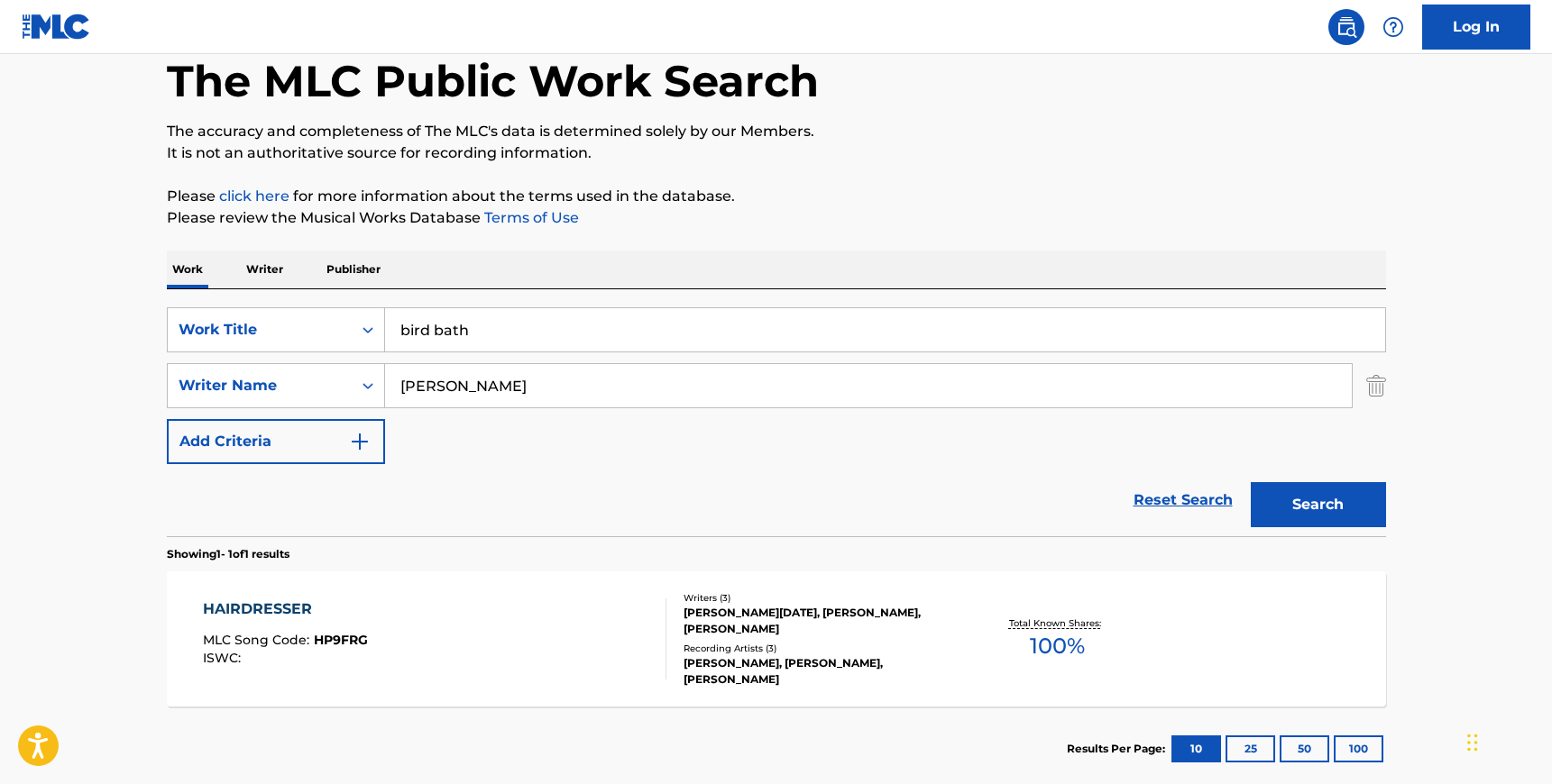
click at [454, 386] on input "[PERSON_NAME]" at bounding box center [867, 385] width 966 height 43
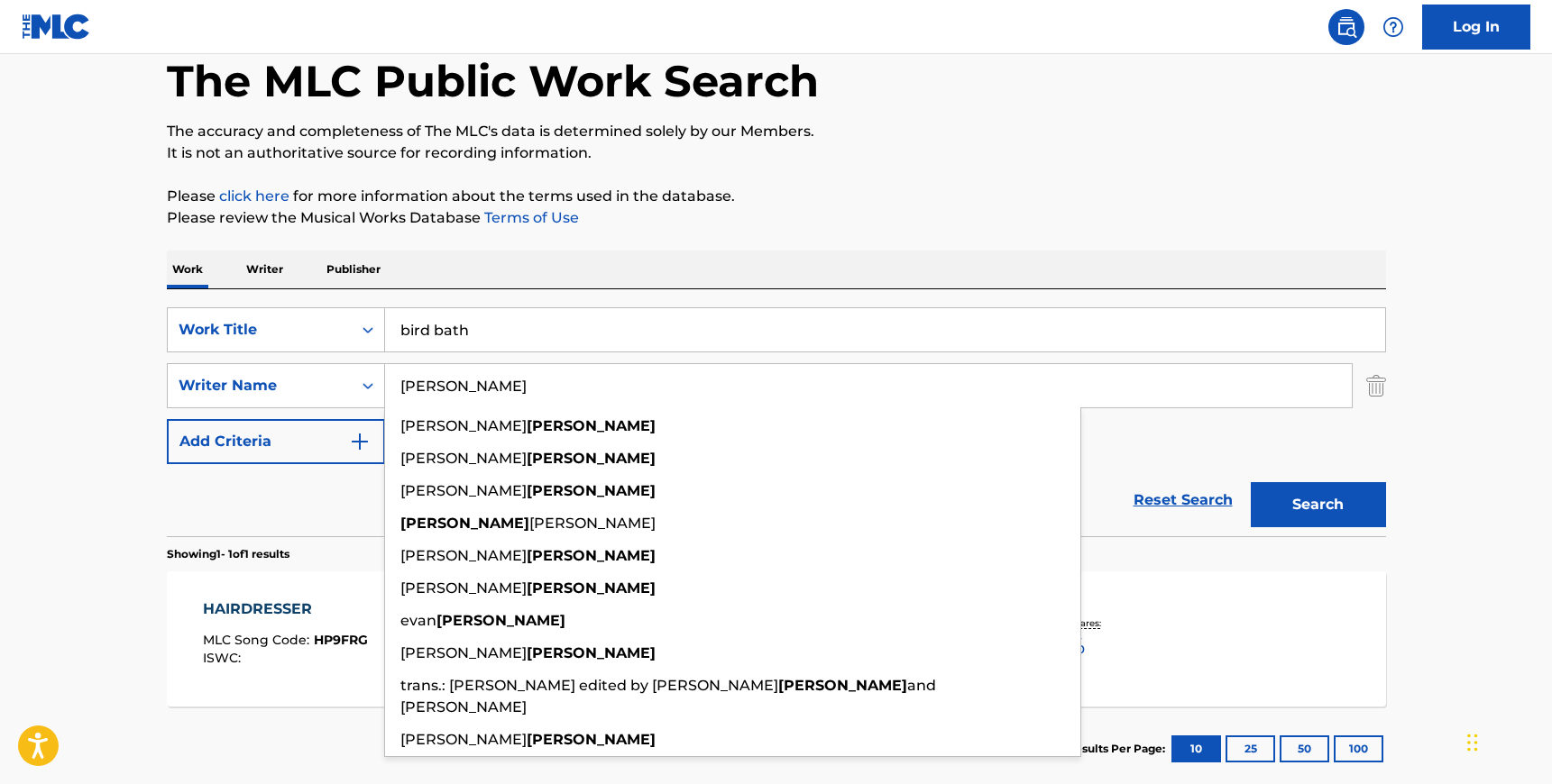
paste input "[PERSON_NAME]"
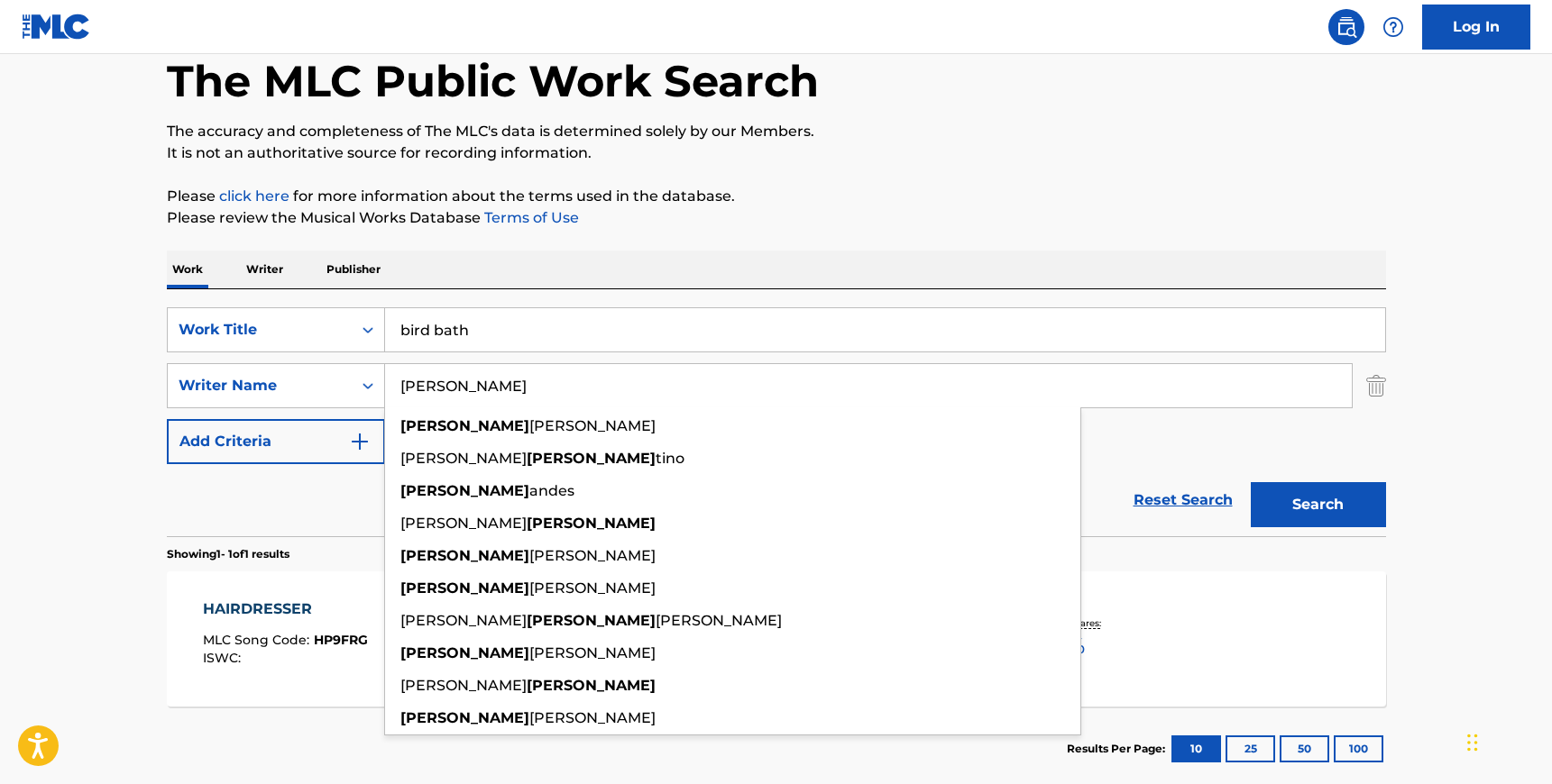
type input "[PERSON_NAME]"
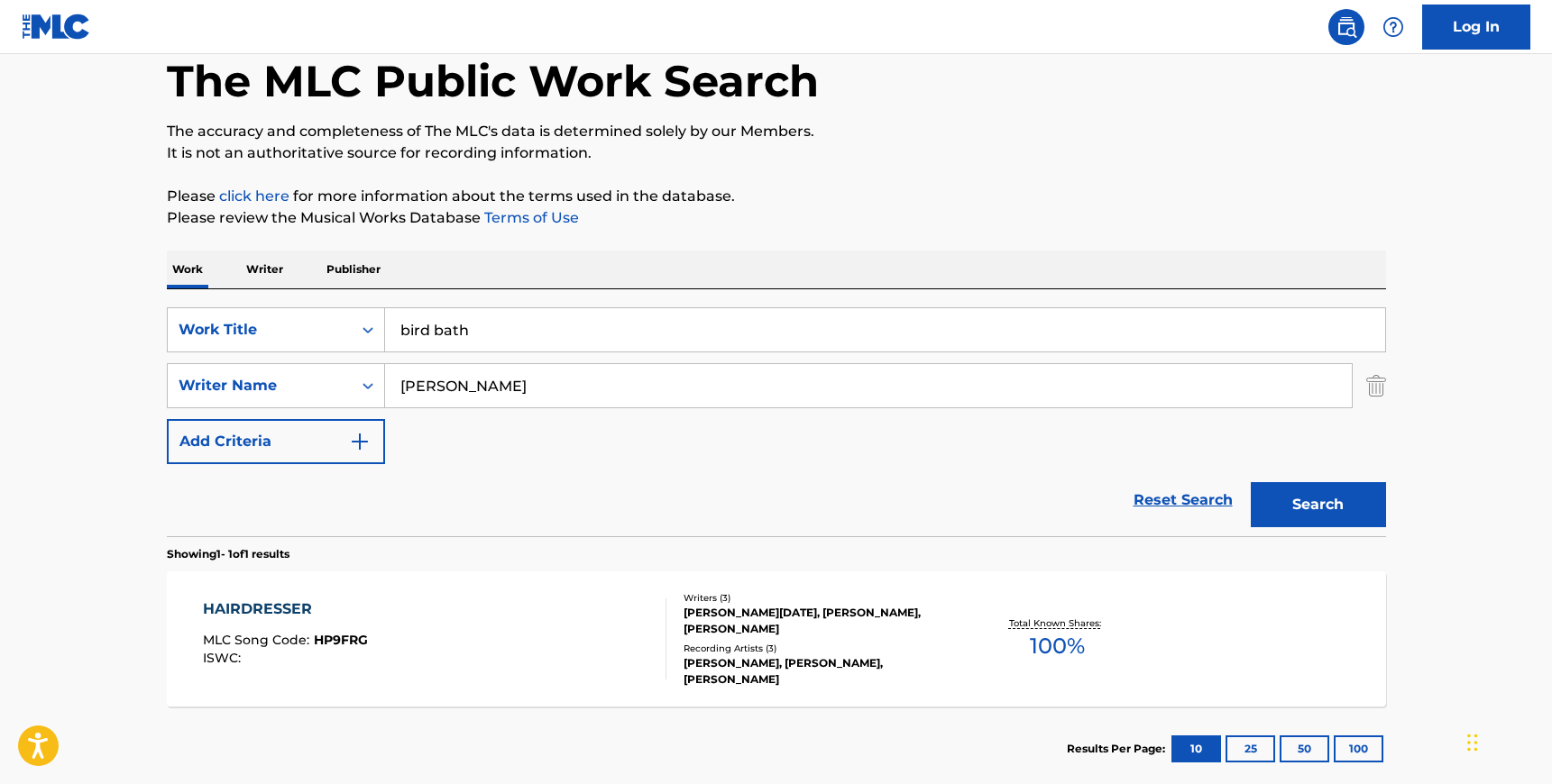
click at [1298, 415] on div "SearchWithCriteria1699fd9f-d5f7-4458-8d39-929ed64650f1 Work Title bird bath Sea…" at bounding box center [776, 386] width 1219 height 157
click at [1311, 509] on button "Search" at bounding box center [1317, 504] width 135 height 45
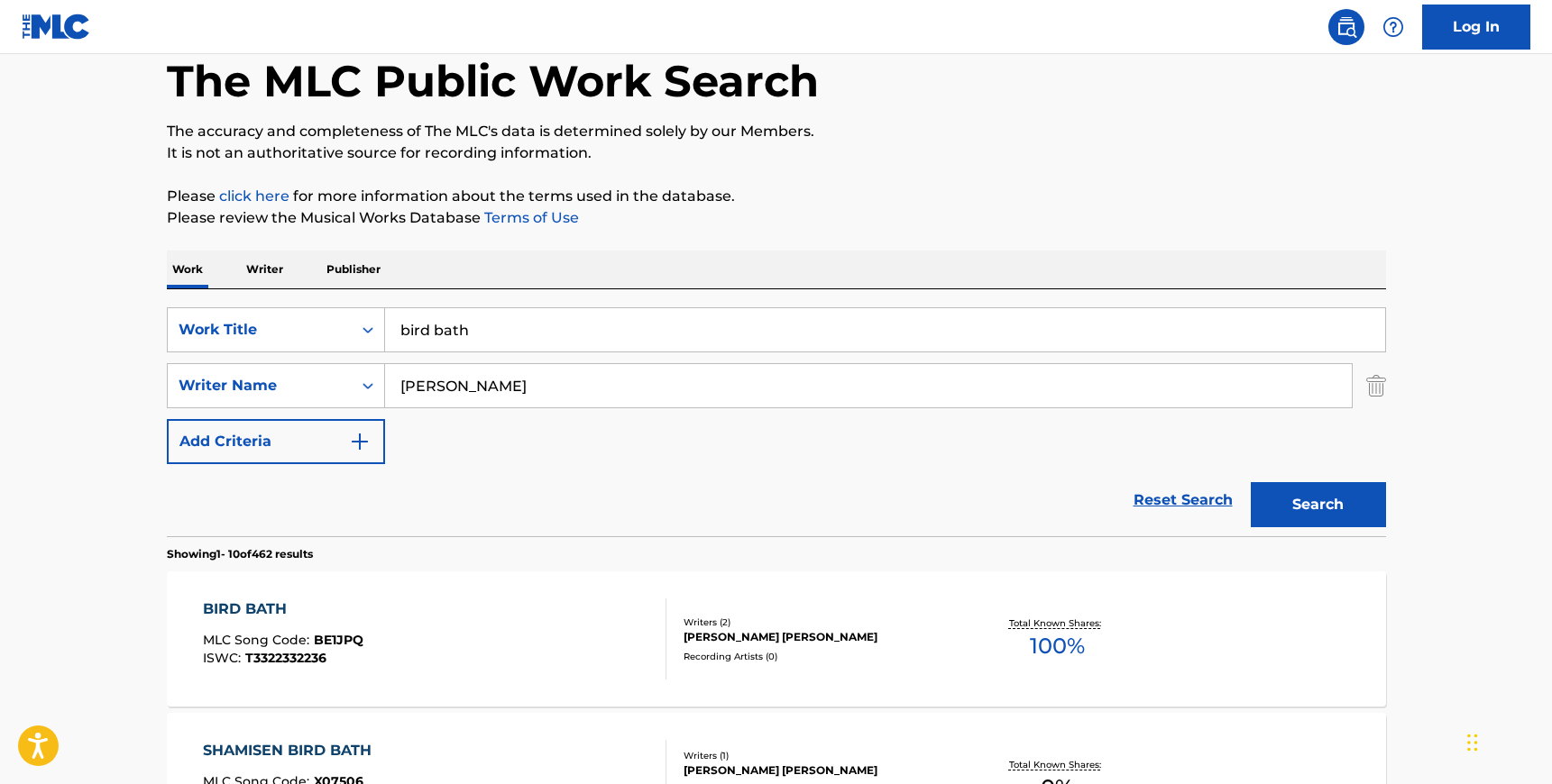
click at [473, 667] on div "BIRD BATH MLC Song Code : BE1JPQ ISWC : T3322332236" at bounding box center [435, 638] width 464 height 81
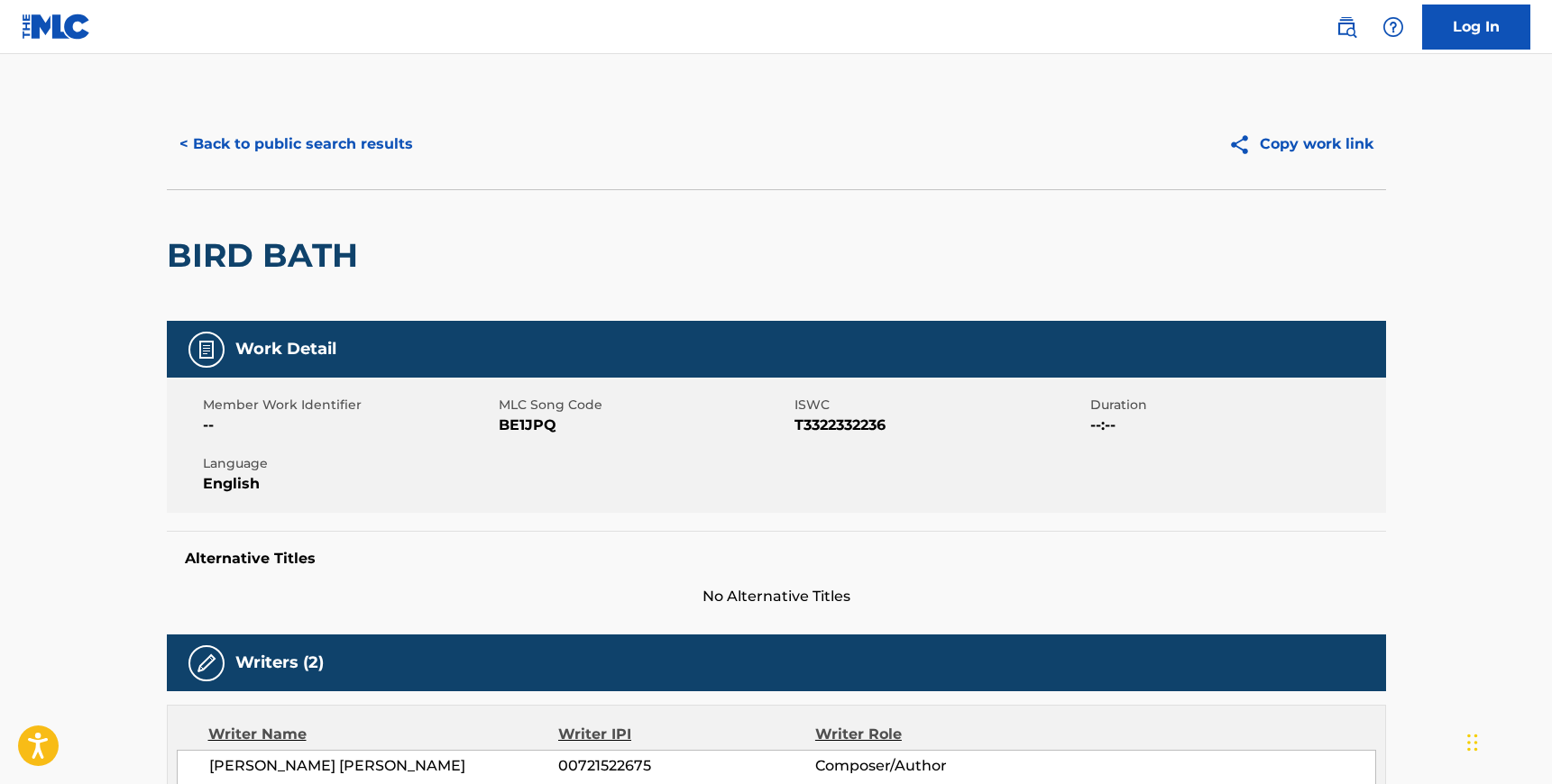
click at [511, 417] on span "BE1JPQ" at bounding box center [644, 425] width 291 height 22
copy span "BE1JPQ"
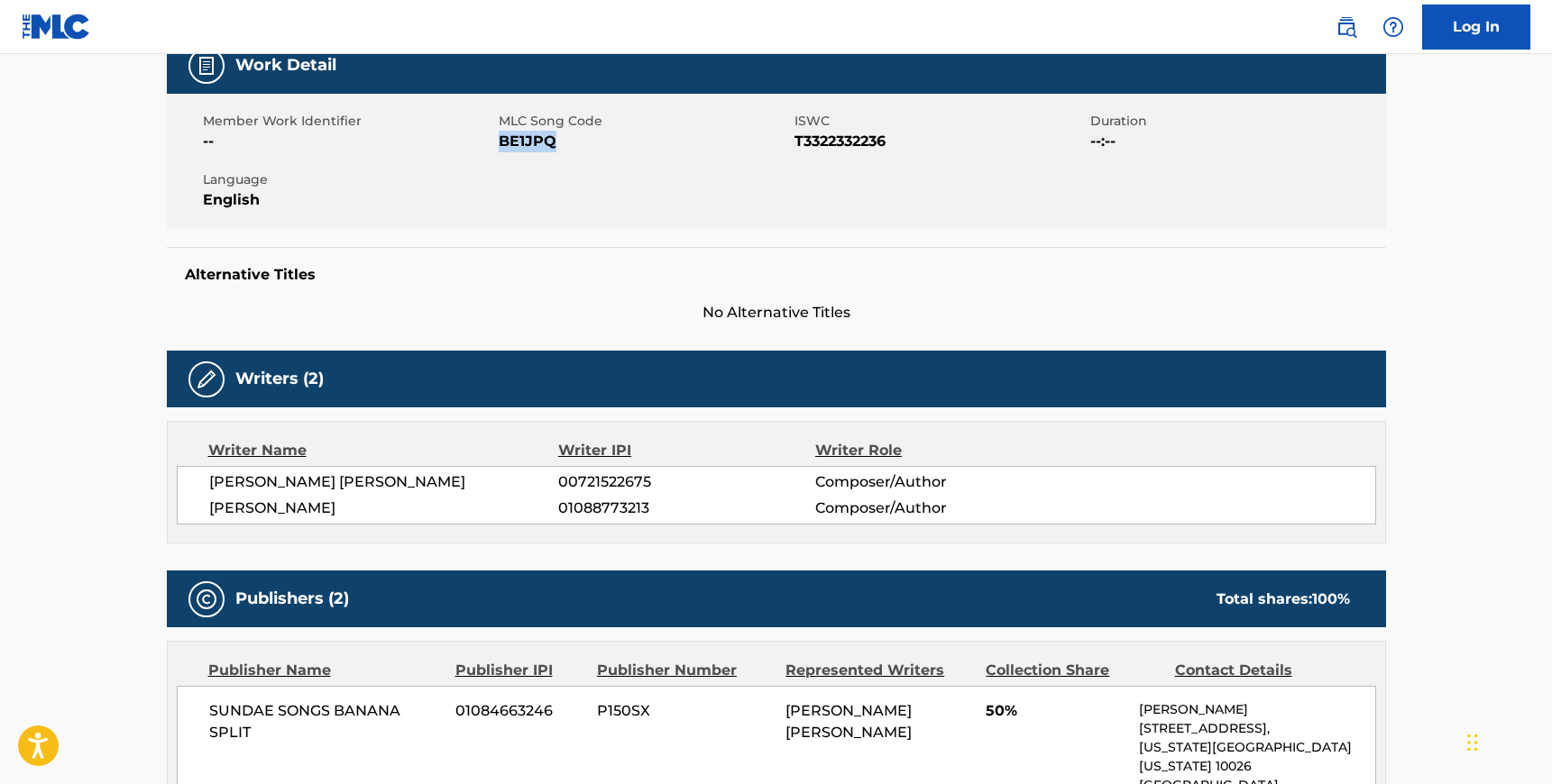
scroll to position [292, 0]
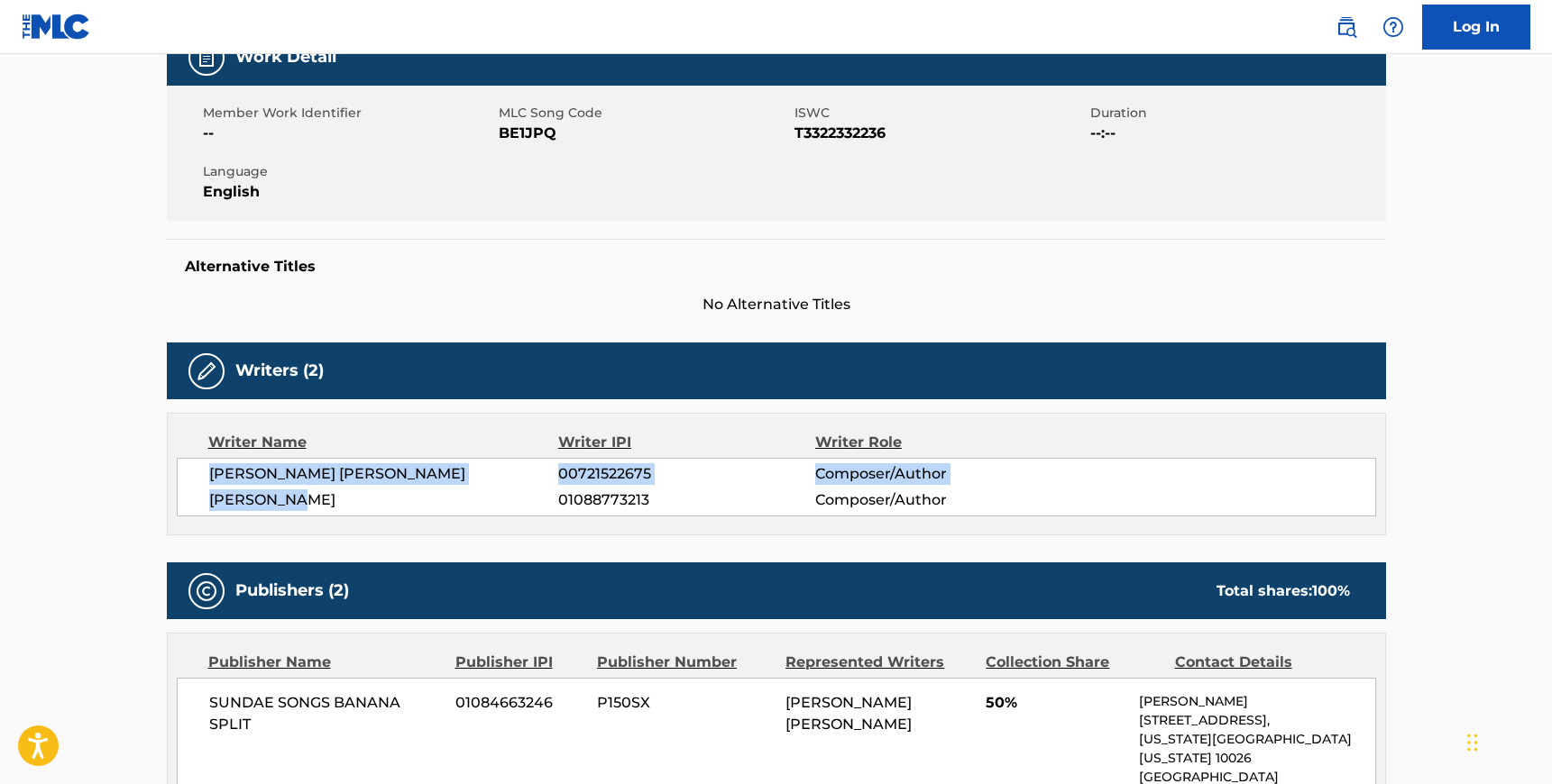
drag, startPoint x: 292, startPoint y: 501, endPoint x: 207, endPoint y: 471, distance: 90.1
click at [207, 471] on div "[PERSON_NAME] [PERSON_NAME] 00721522675 Composer/Author [PERSON_NAME] 010887732…" at bounding box center [776, 486] width 1199 height 59
copy div "[PERSON_NAME] [PERSON_NAME] 00721522675 Composer/Author [PERSON_NAME]"
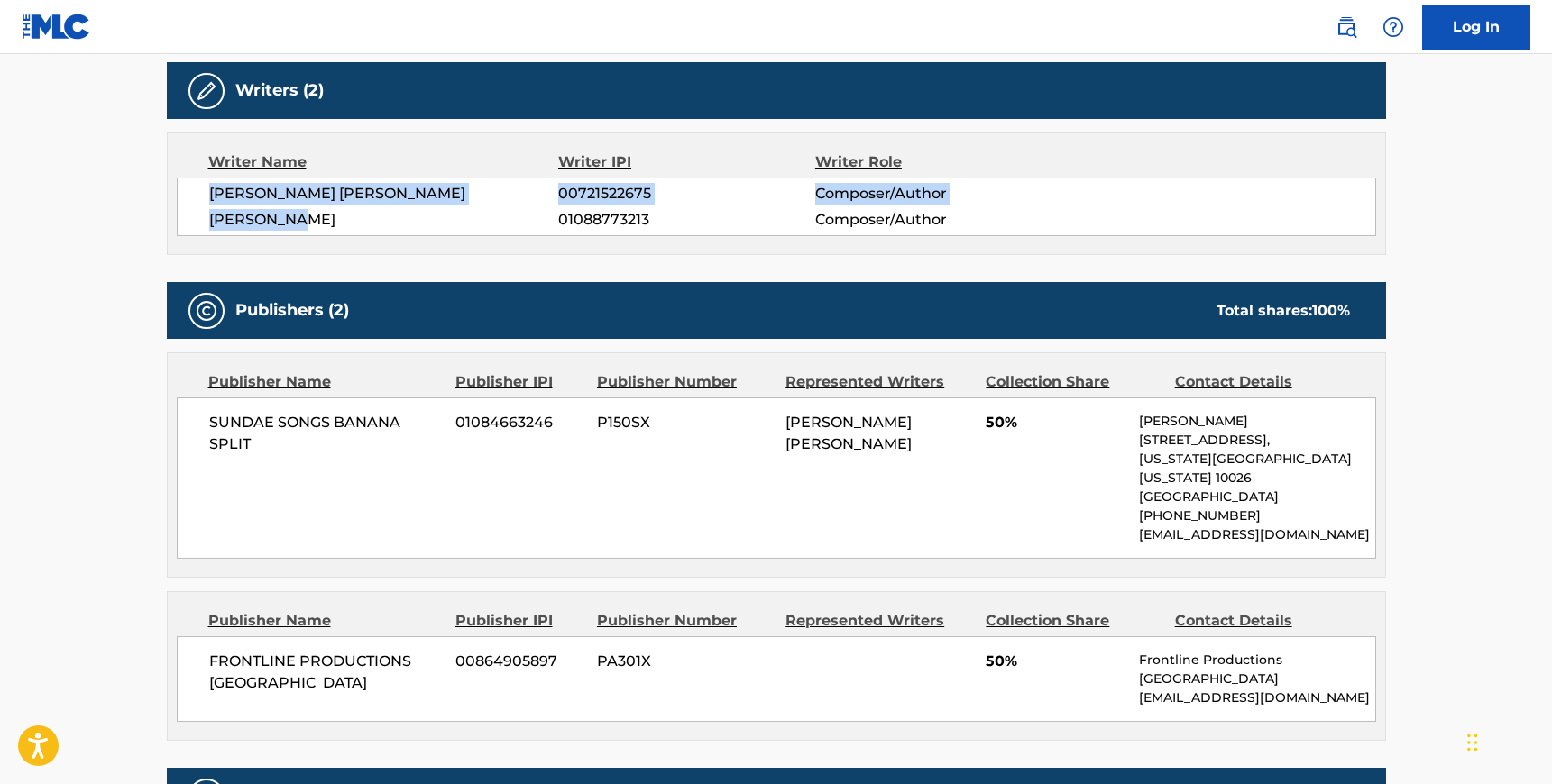
scroll to position [573, 0]
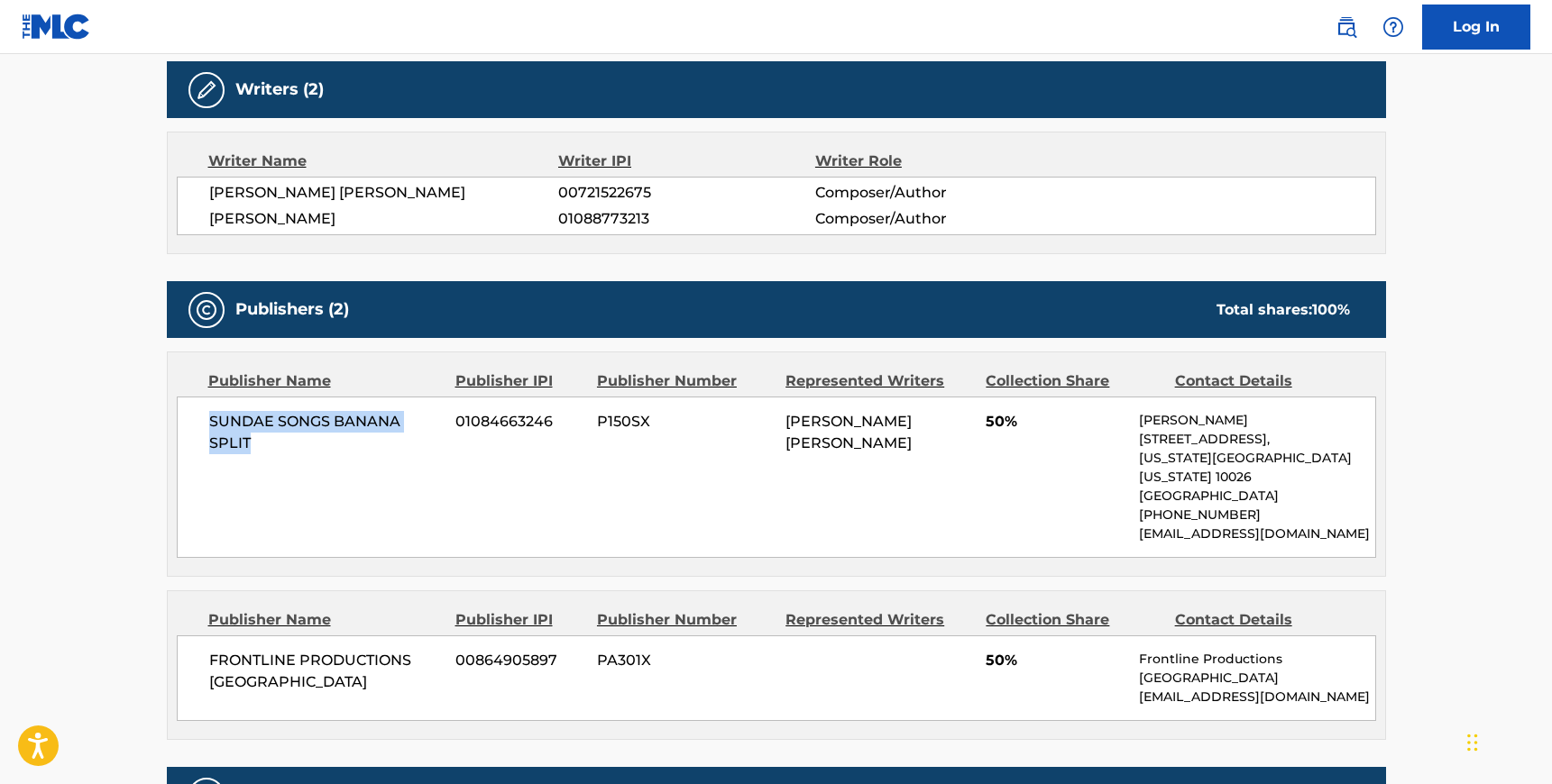
drag, startPoint x: 253, startPoint y: 436, endPoint x: 207, endPoint y: 418, distance: 49.4
click at [209, 418] on span "SUNDAE SONGS BANANA SPLIT" at bounding box center [326, 431] width 234 height 43
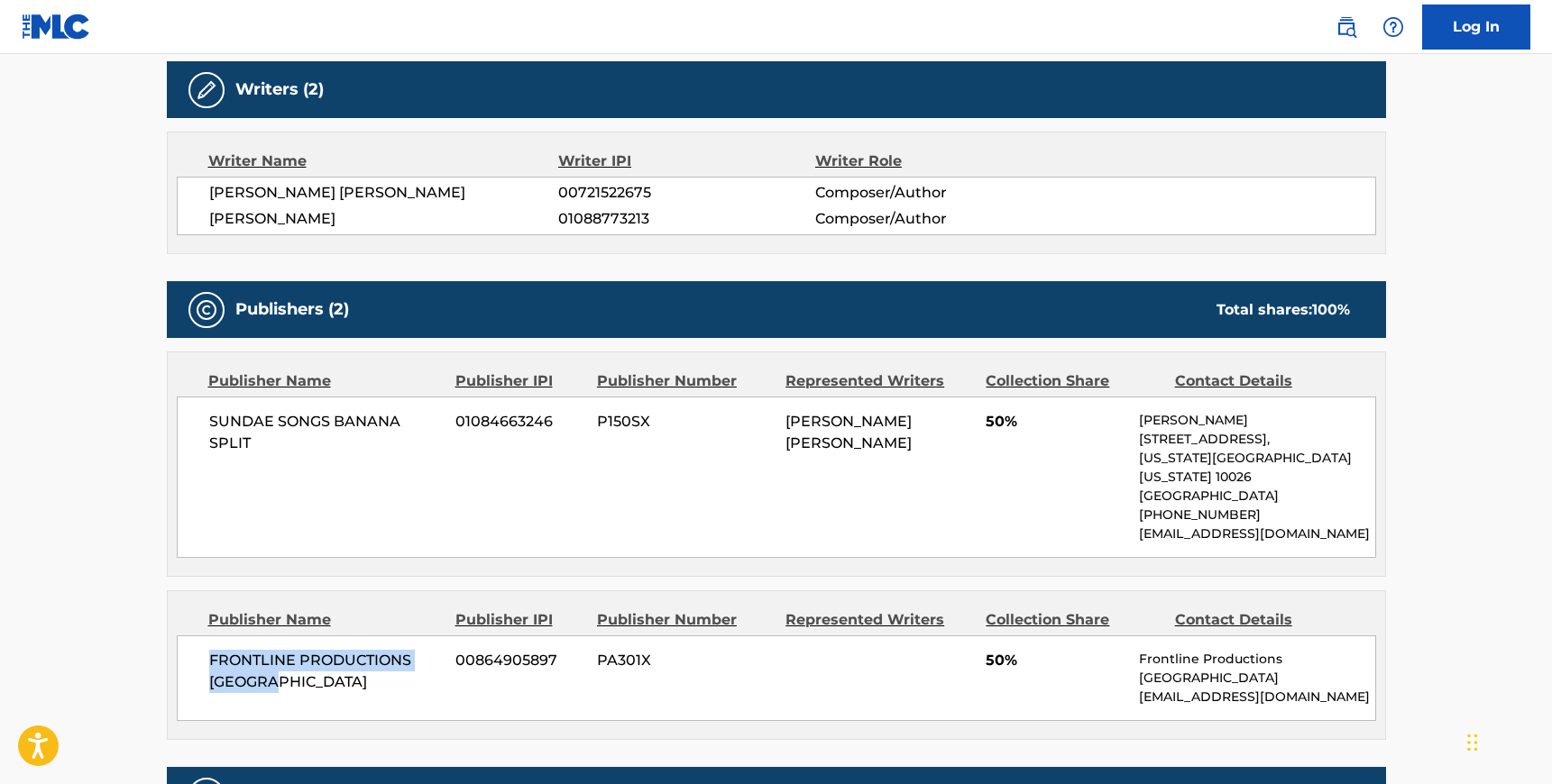
drag, startPoint x: 276, startPoint y: 655, endPoint x: 204, endPoint y: 639, distance: 73.8
click at [204, 639] on div "FRONTLINE PRODUCTIONS DETROIT 00864905897 PA301X 50% Frontline Productions Detr…" at bounding box center [776, 678] width 1199 height 86
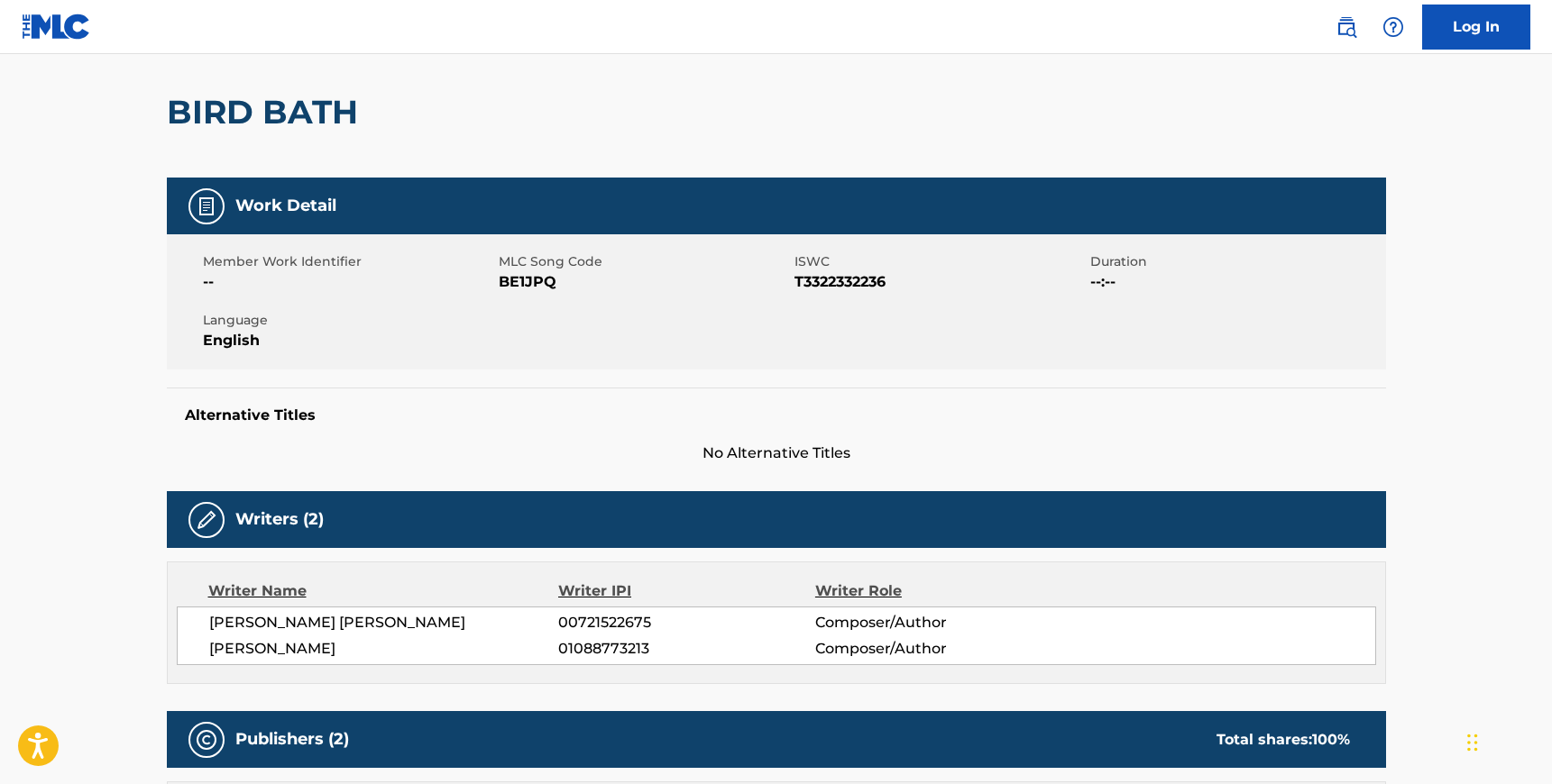
scroll to position [0, 0]
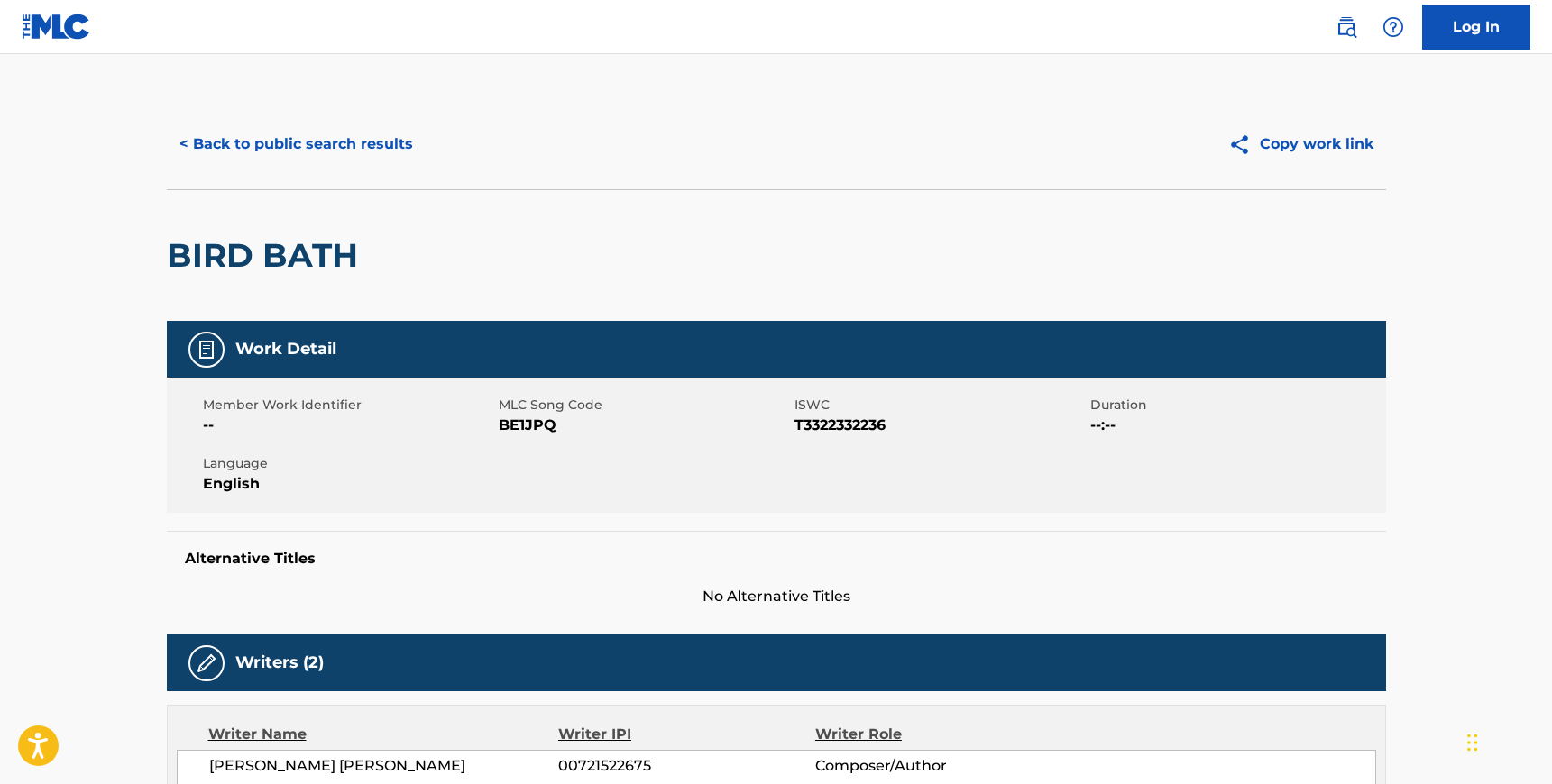
click at [300, 143] on button "< Back to public search results" at bounding box center [296, 144] width 259 height 45
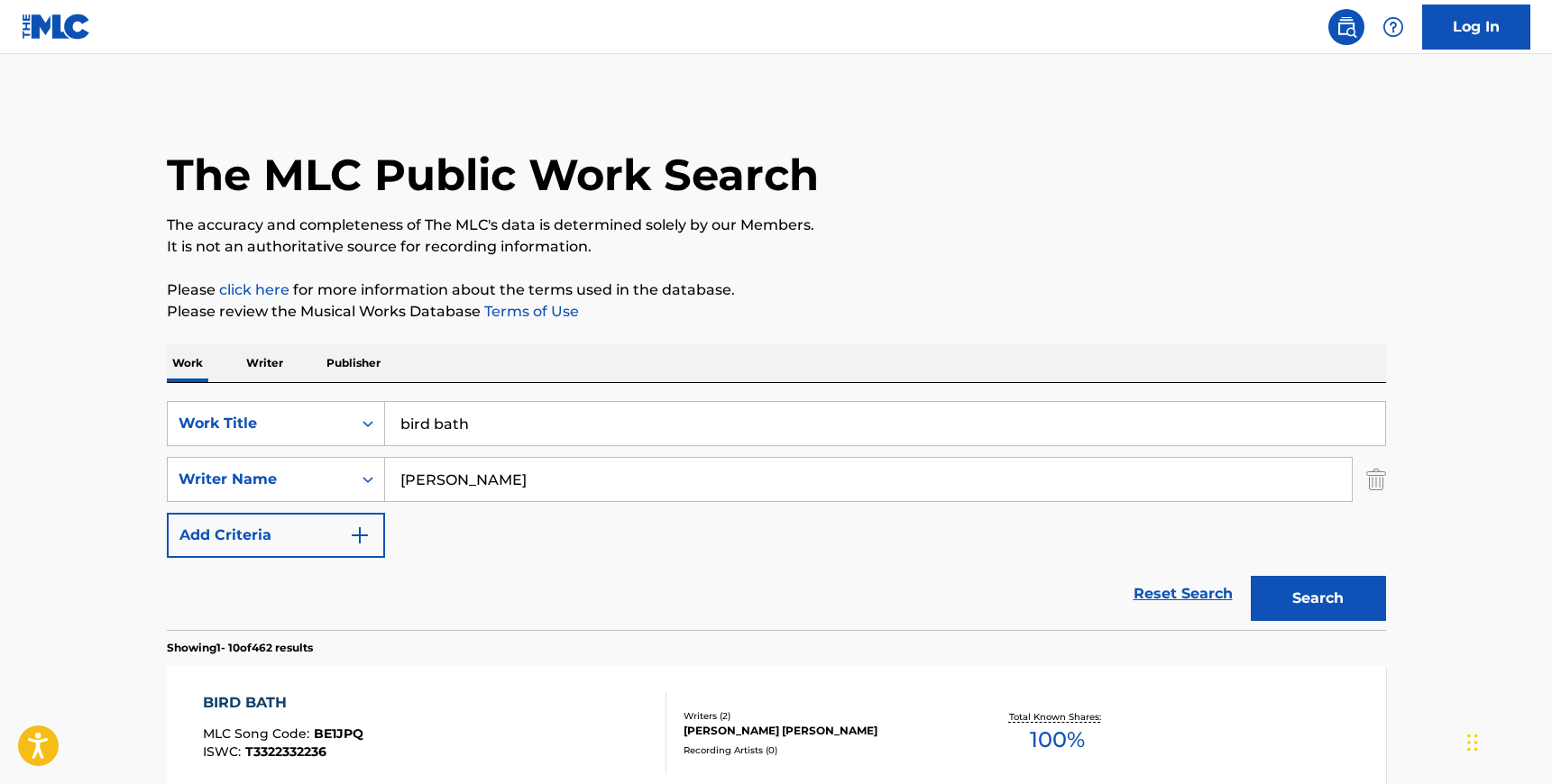
scroll to position [94, 0]
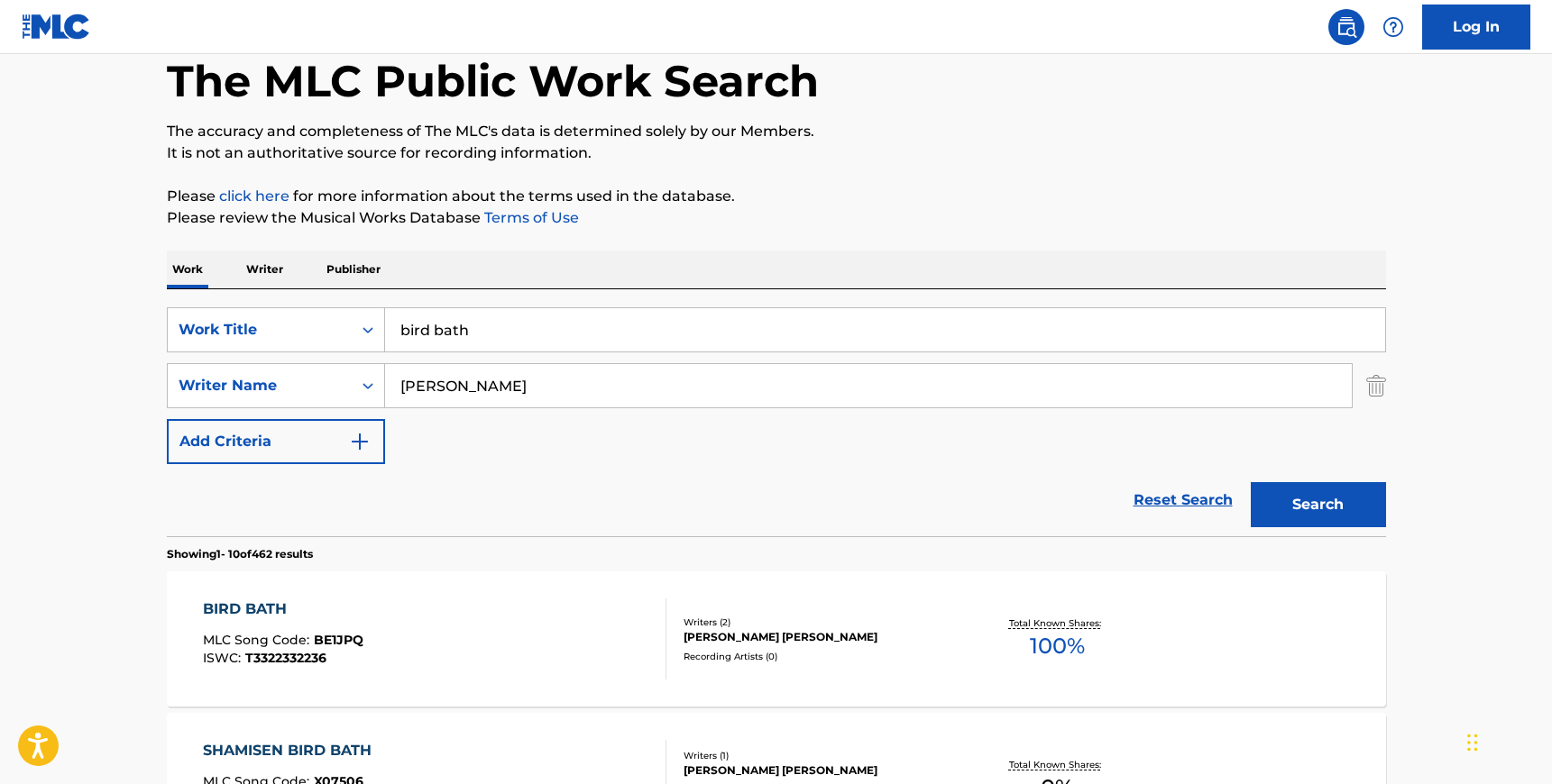
click at [447, 389] on input "[PERSON_NAME]" at bounding box center [867, 385] width 966 height 43
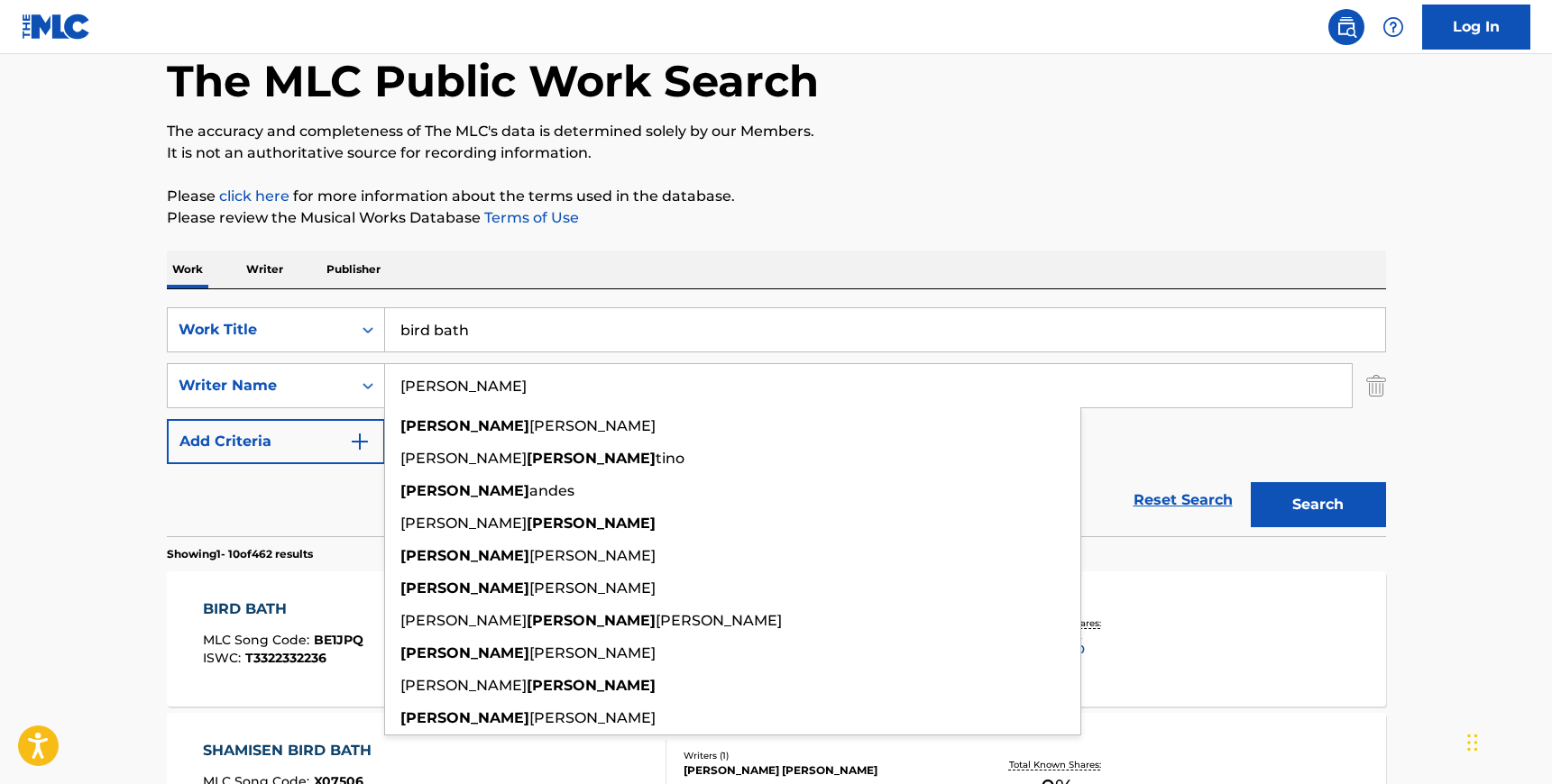
paste input "[PERSON_NAME]"
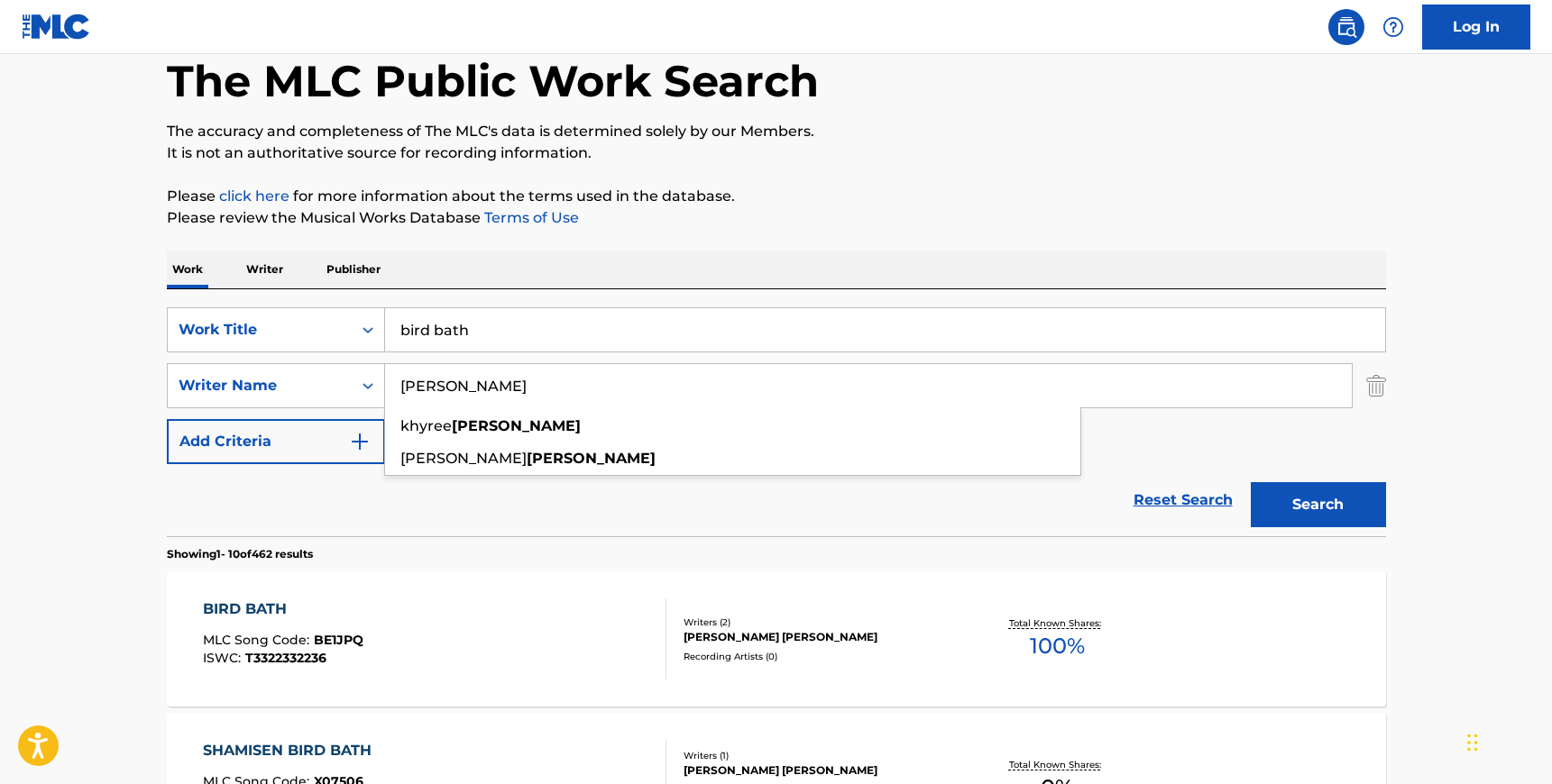
type input "[PERSON_NAME]"
click at [431, 331] on input "bird bath" at bounding box center [884, 330] width 999 height 43
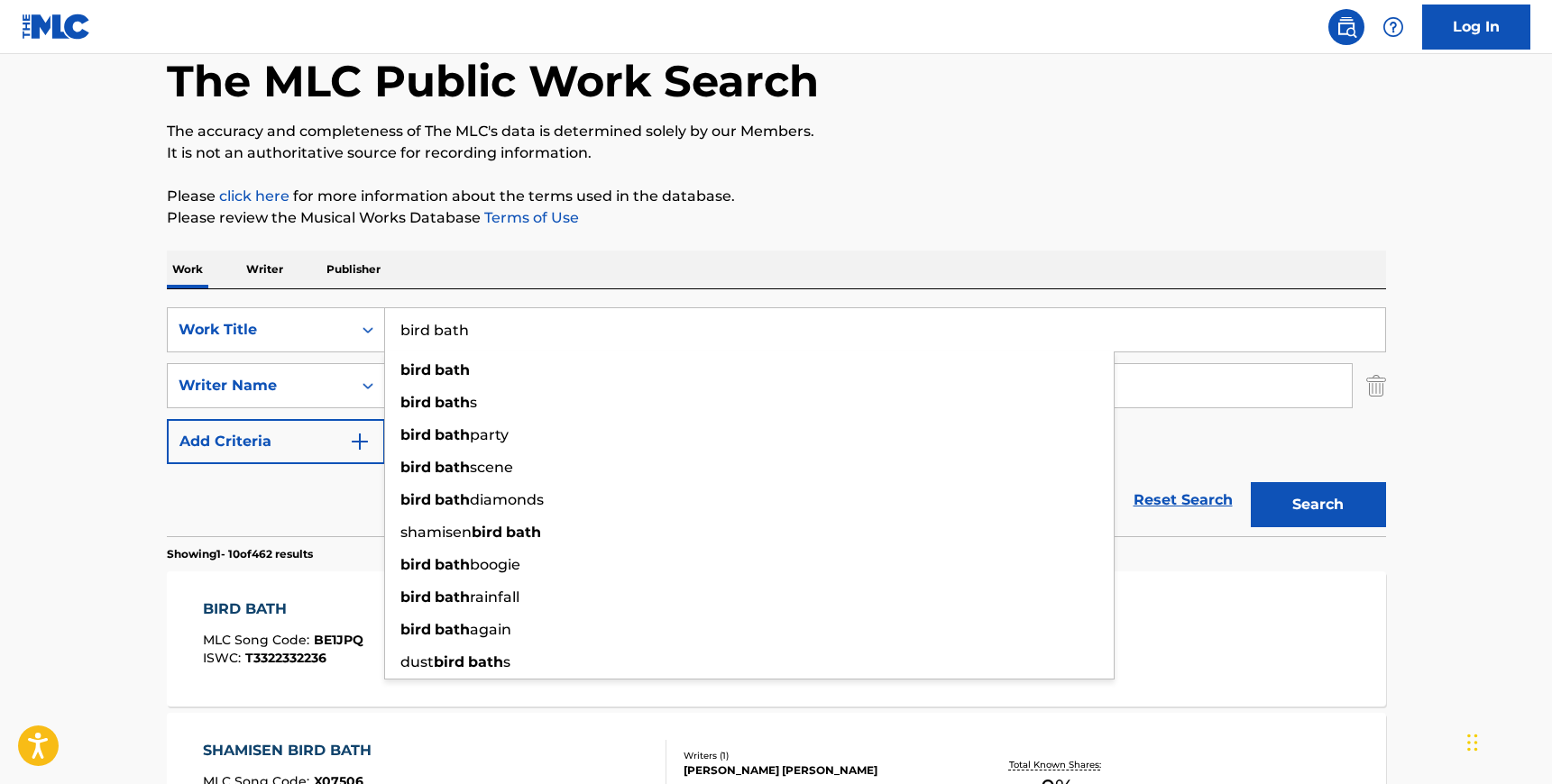
click at [431, 331] on input "bird bath" at bounding box center [884, 330] width 999 height 43
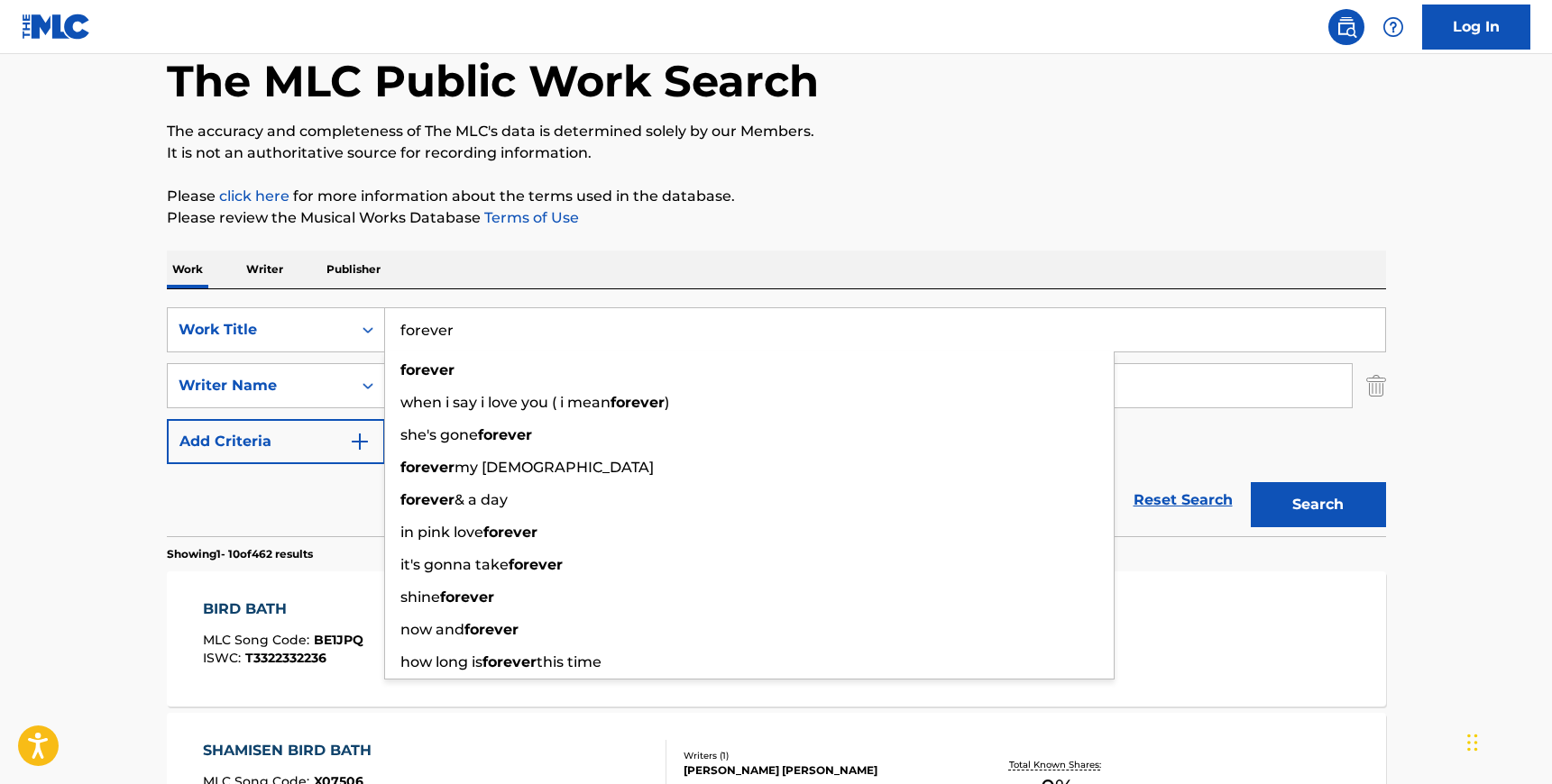
type input "forever"
click at [1334, 503] on button "Search" at bounding box center [1317, 504] width 135 height 45
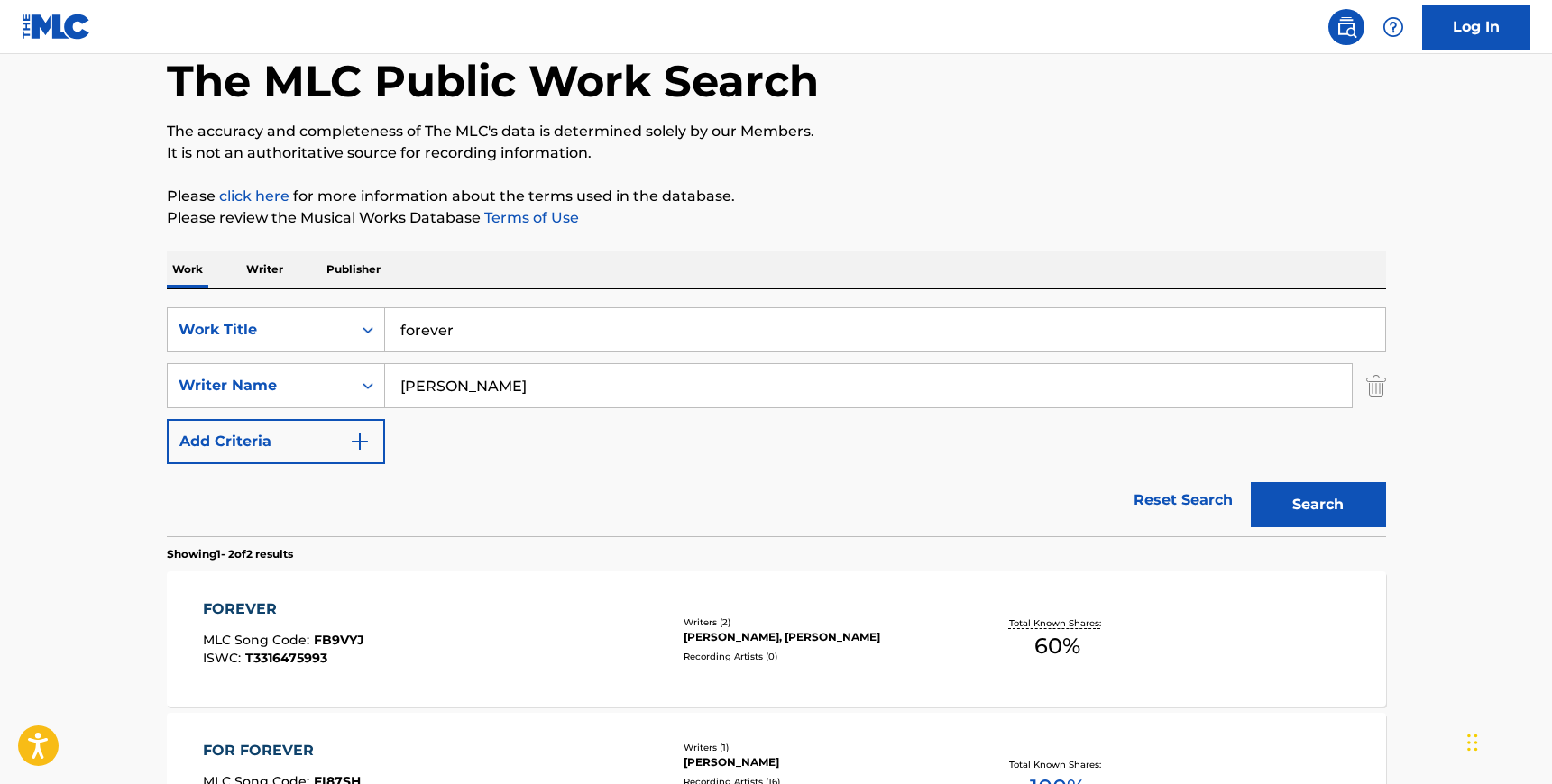
click at [443, 627] on div "FOREVER MLC Song Code : FB9VYJ ISWC : T3316475993" at bounding box center [435, 638] width 464 height 81
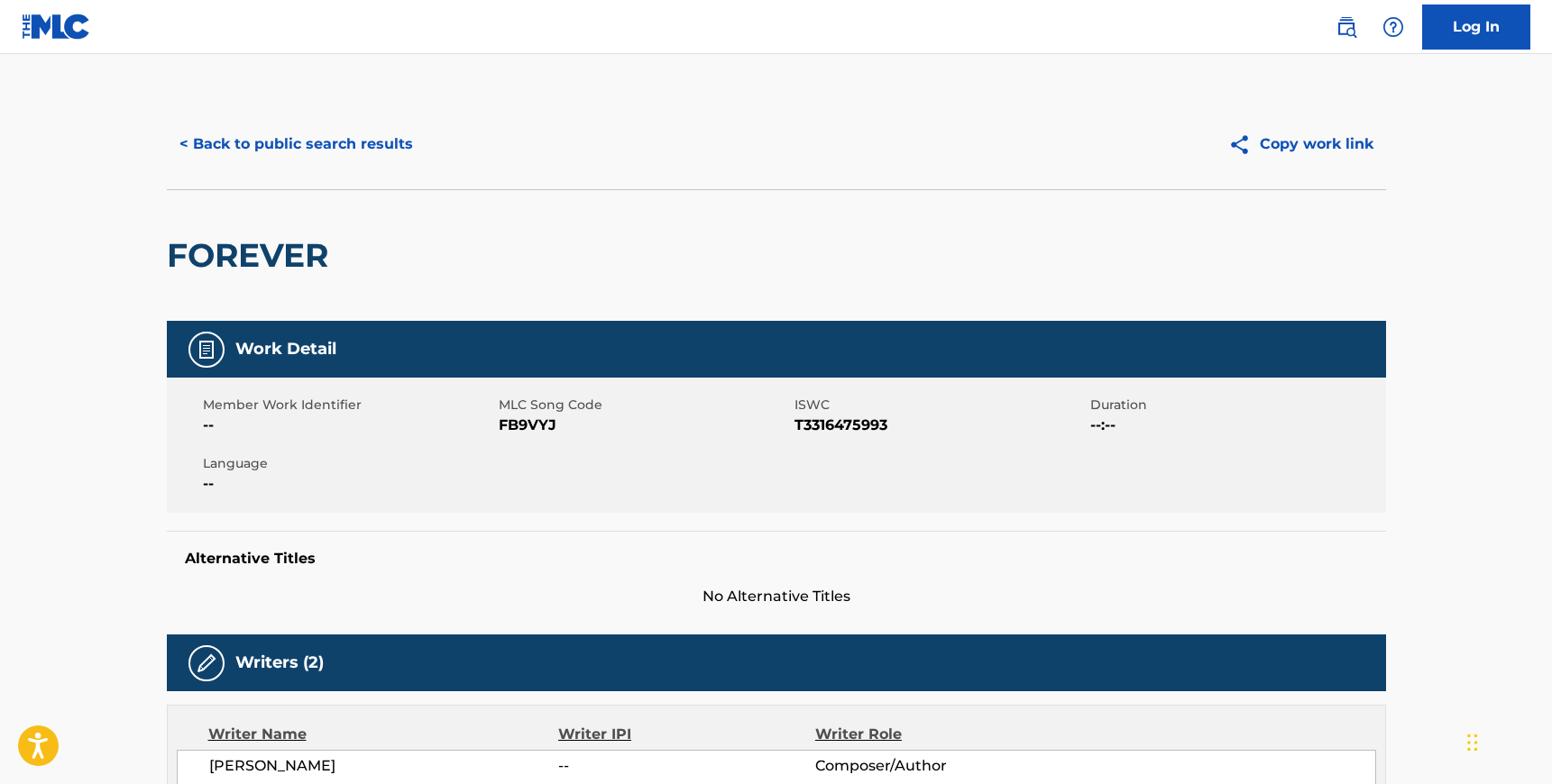
click at [506, 436] on div "Member Work Identifier -- MLC Song Code FB9VYJ ISWC T3316475993 Duration --:-- …" at bounding box center [776, 444] width 1219 height 135
click at [507, 431] on span "FB9VYJ" at bounding box center [644, 425] width 291 height 22
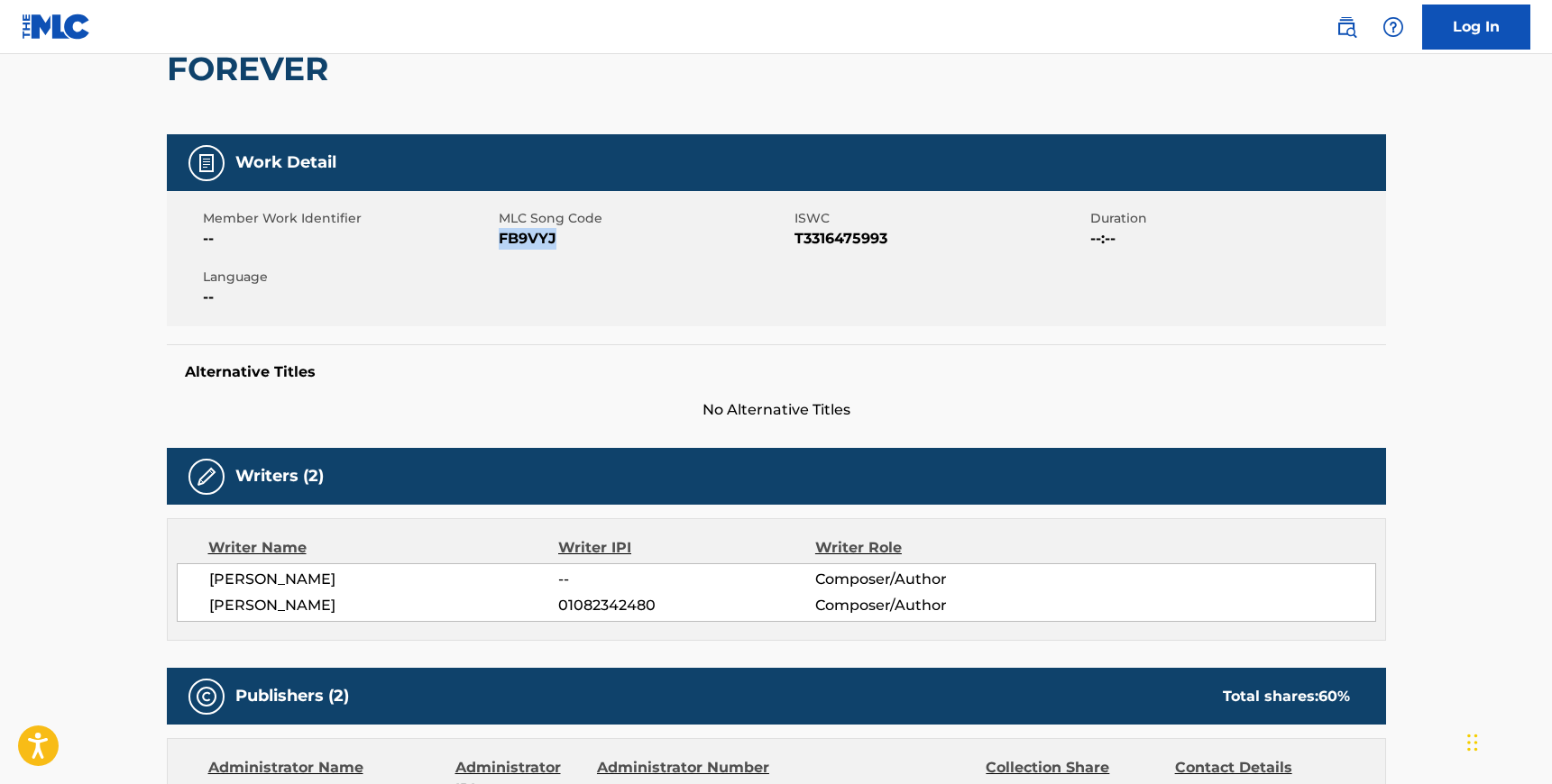
scroll to position [203, 0]
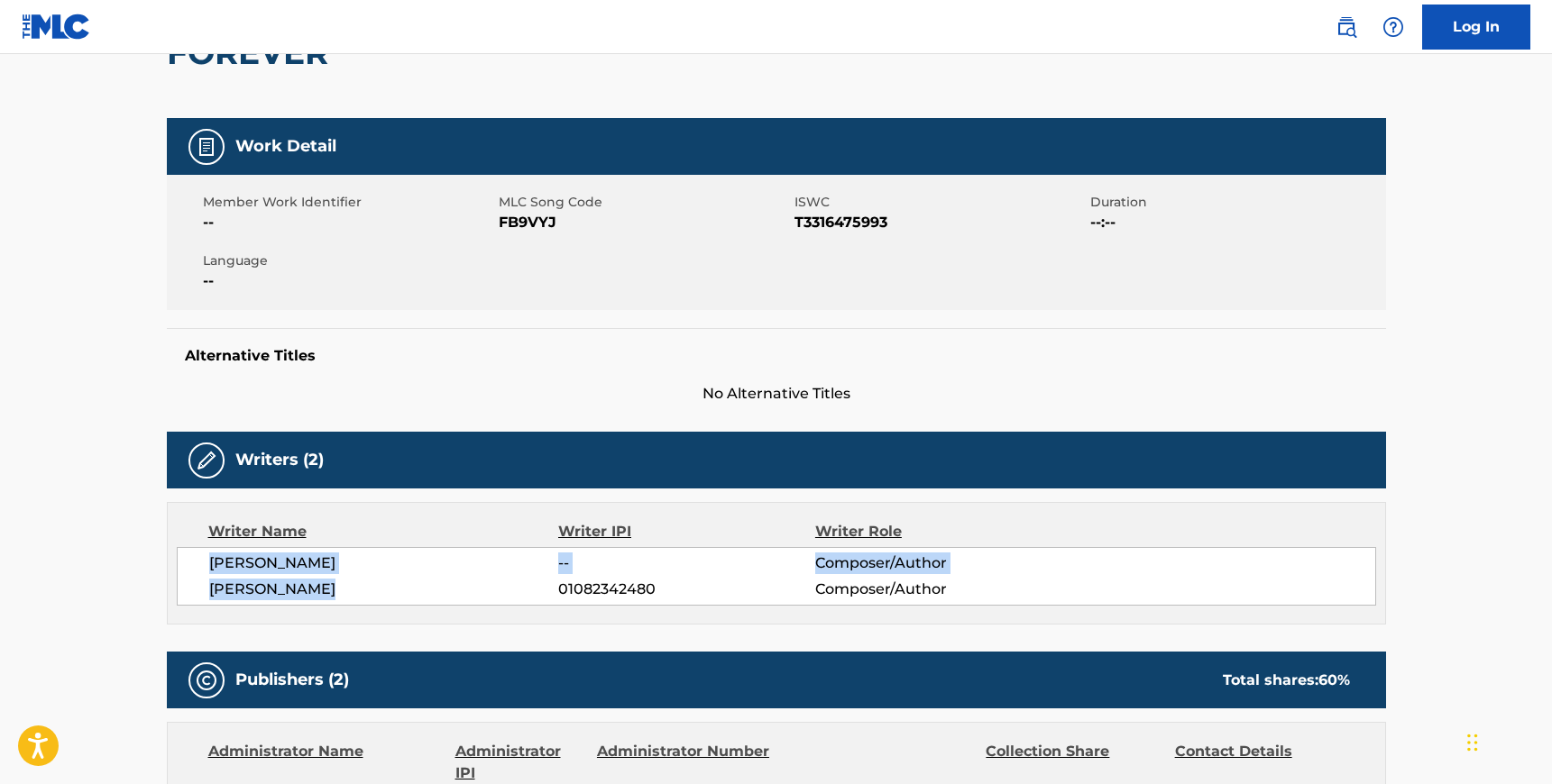
drag, startPoint x: 331, startPoint y: 591, endPoint x: 206, endPoint y: 566, distance: 127.5
click at [206, 566] on div "[PERSON_NAME] -- Composer/Author [PERSON_NAME] 01082342480 Composer/Author" at bounding box center [776, 576] width 1199 height 59
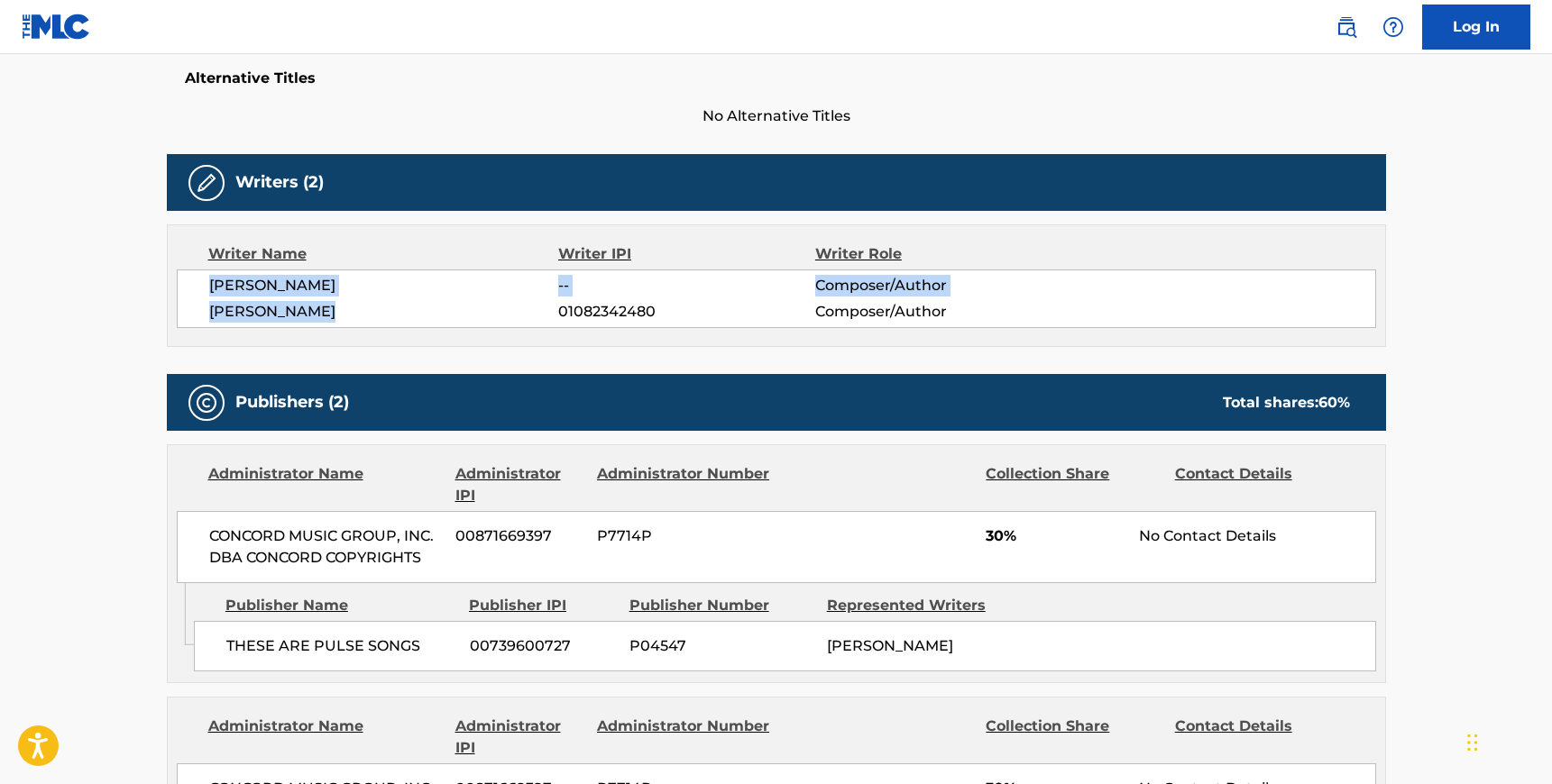
scroll to position [496, 0]
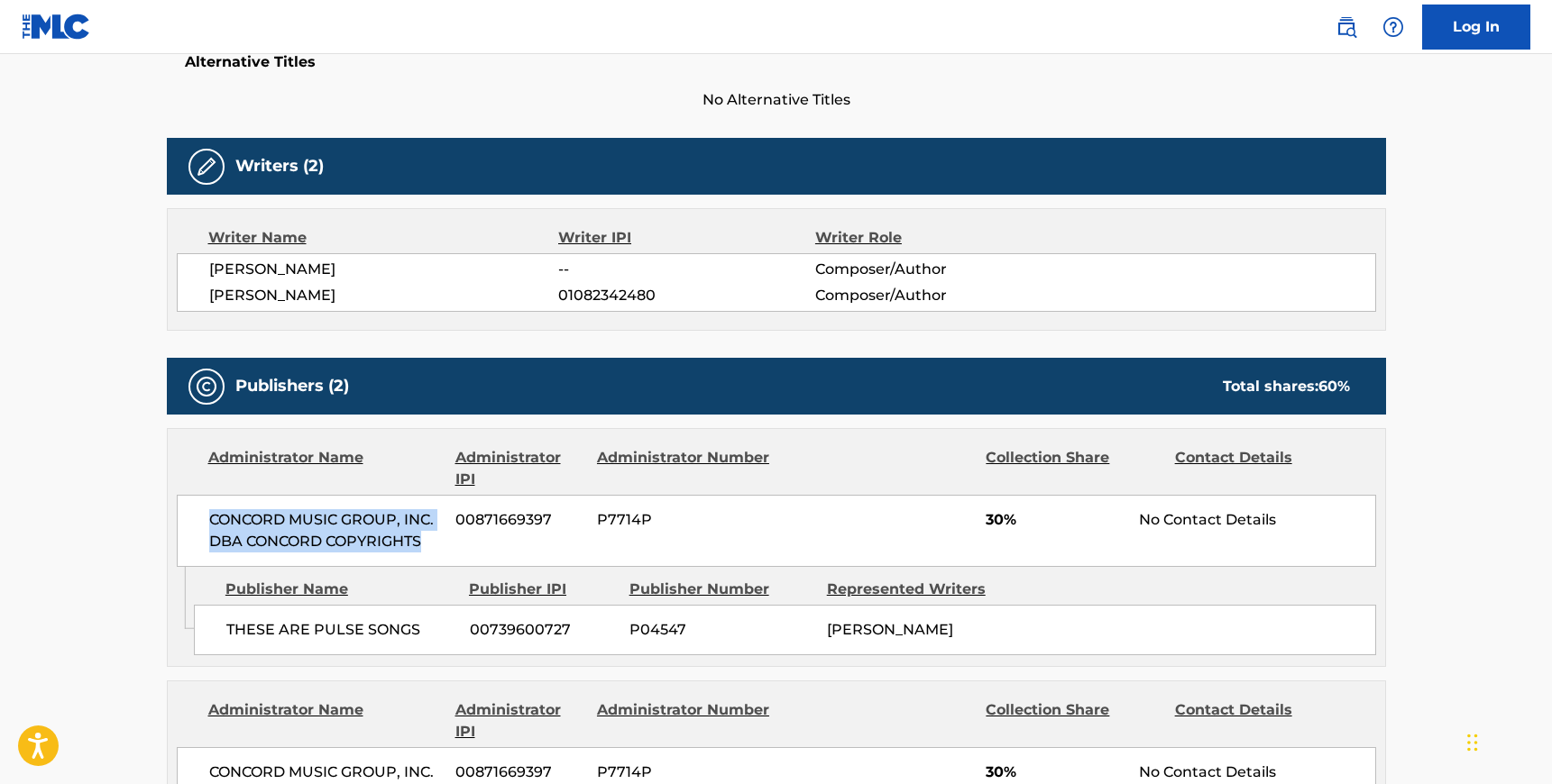
drag, startPoint x: 432, startPoint y: 545, endPoint x: 209, endPoint y: 515, distance: 225.0
click at [209, 515] on span "CONCORD MUSIC GROUP, INC. DBA CONCORD COPYRIGHTS" at bounding box center [326, 530] width 234 height 43
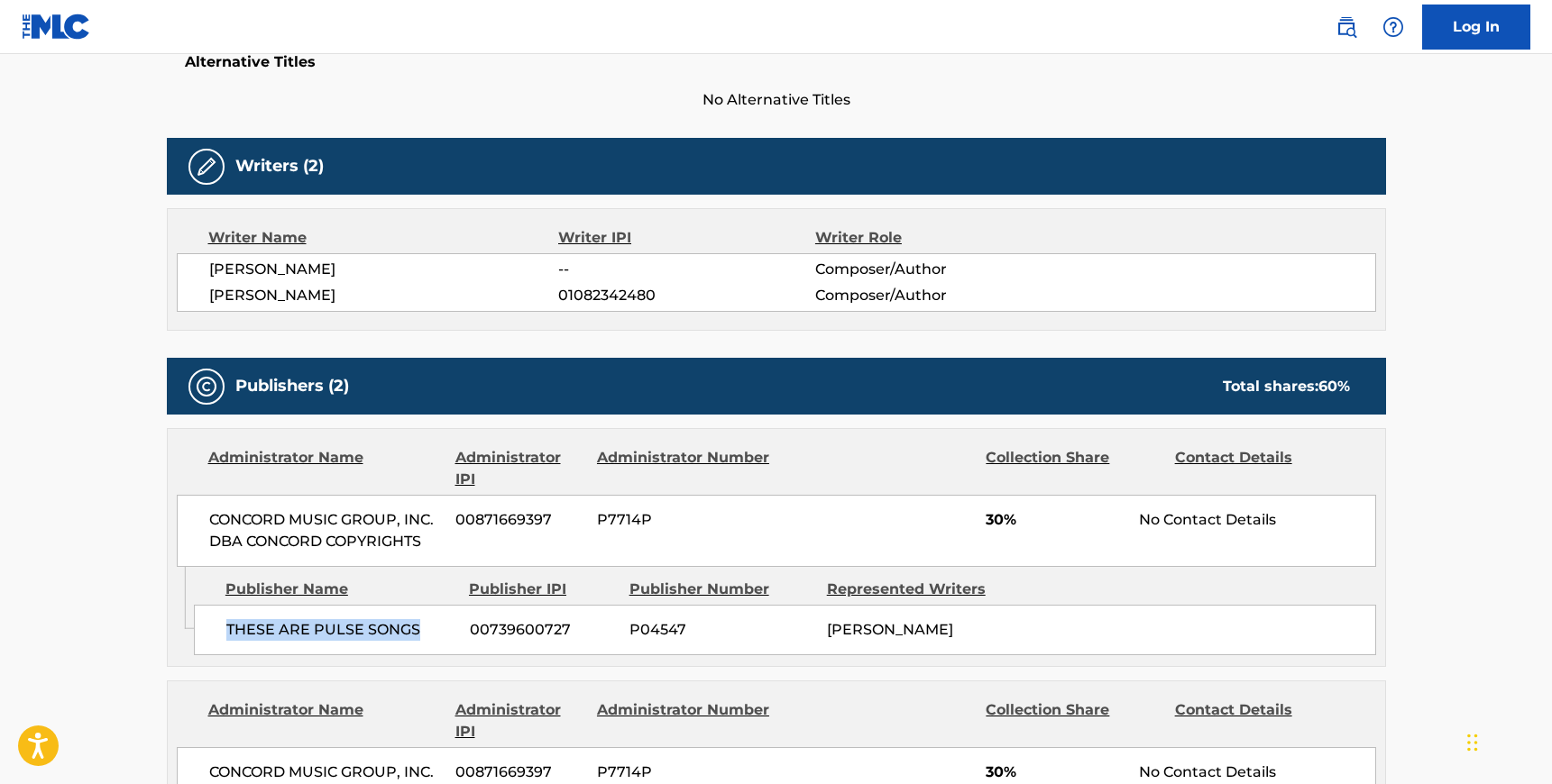
drag, startPoint x: 422, startPoint y: 630, endPoint x: 216, endPoint y: 628, distance: 206.0
click at [216, 628] on div "THESE ARE PULSE SONGS 00739600727 P04547 [PERSON_NAME]" at bounding box center [784, 629] width 1182 height 51
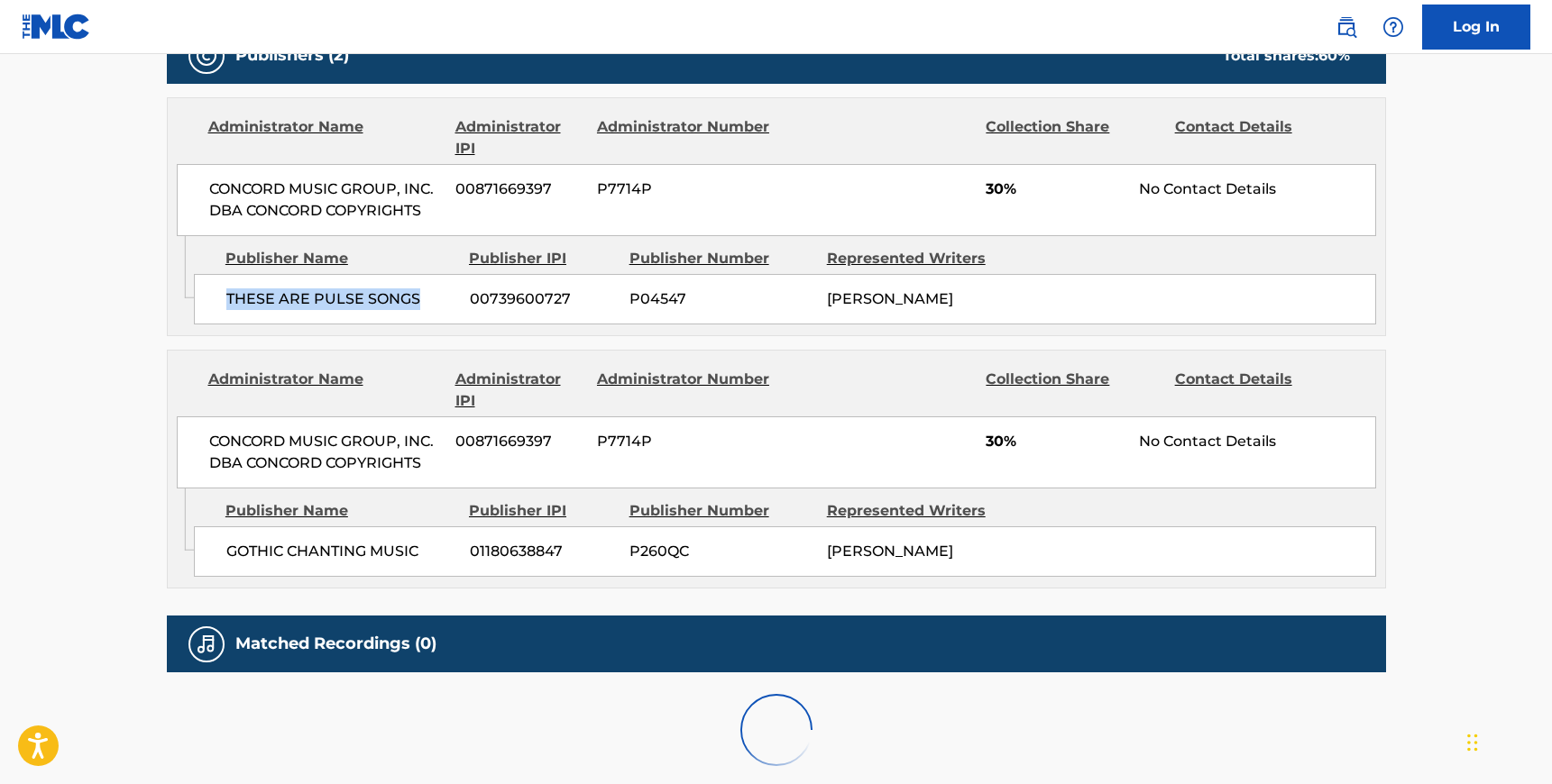
scroll to position [844, 0]
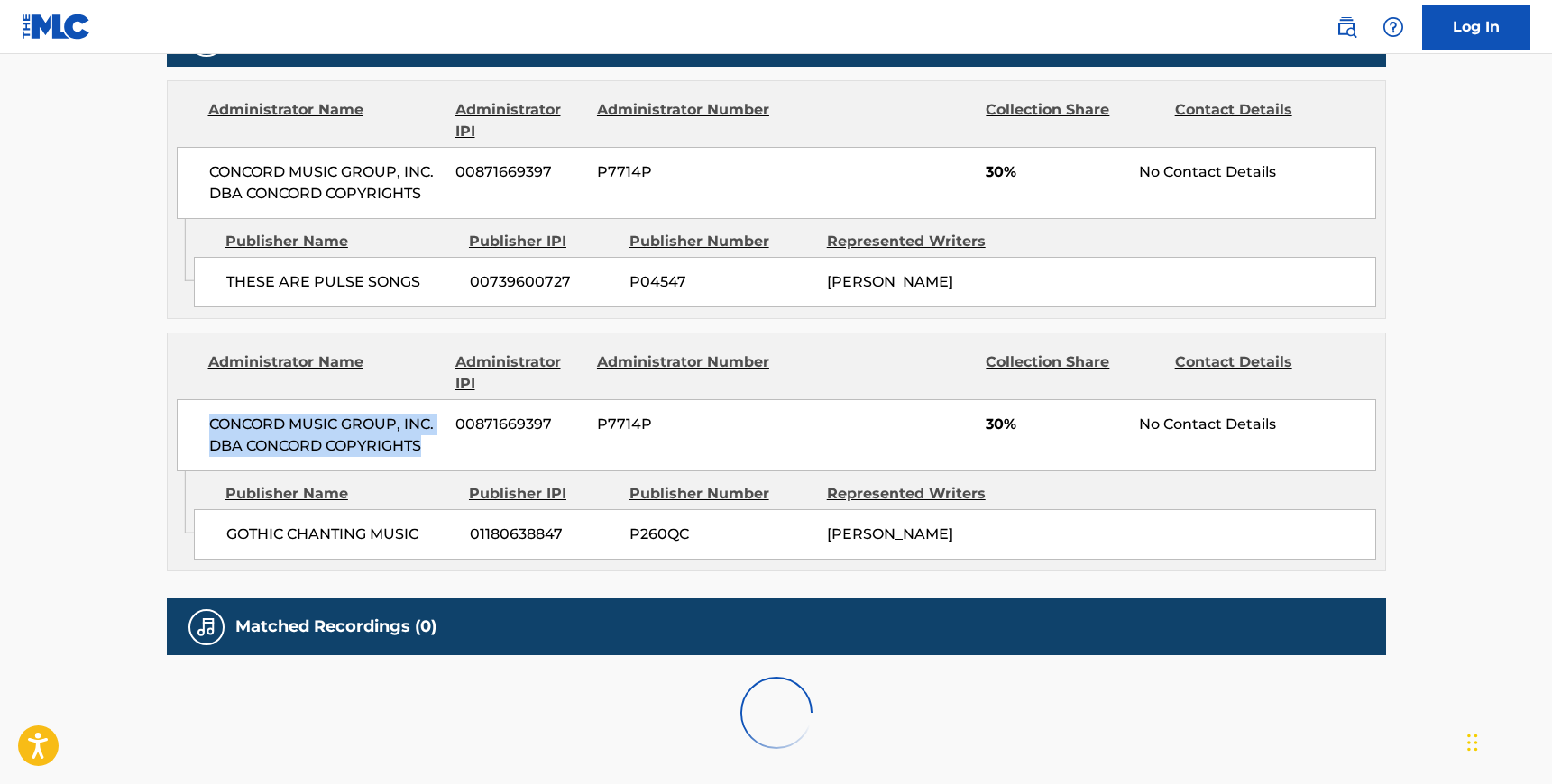
drag, startPoint x: 419, startPoint y: 450, endPoint x: 207, endPoint y: 426, distance: 213.4
click at [209, 426] on span "CONCORD MUSIC GROUP, INC. DBA CONCORD COPYRIGHTS" at bounding box center [326, 434] width 234 height 43
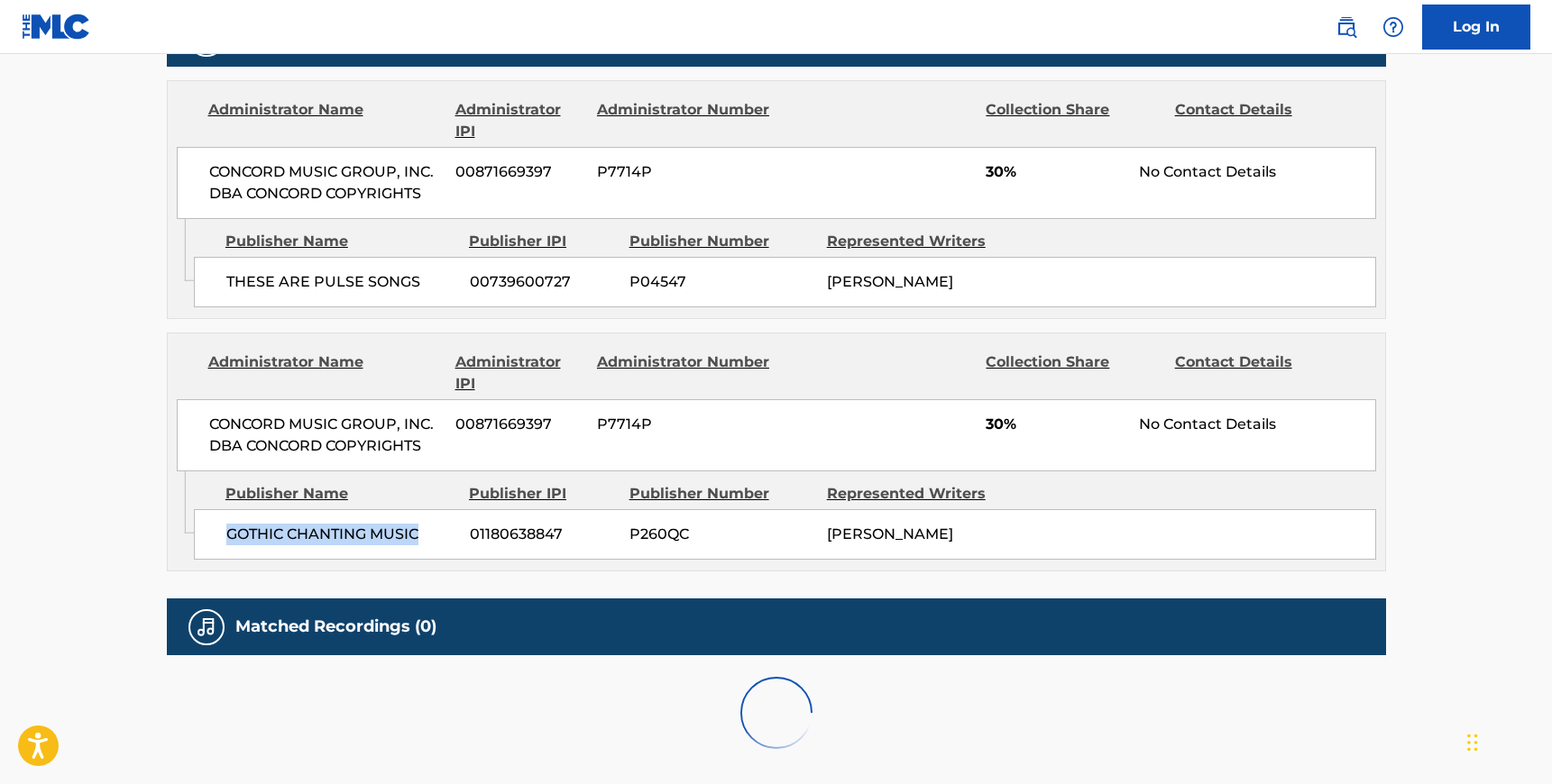
drag, startPoint x: 424, startPoint y: 529, endPoint x: 222, endPoint y: 532, distance: 202.0
click at [222, 532] on div "GOTHIC CHANTING MUSIC 01180638847 P260QC [PERSON_NAME]" at bounding box center [784, 534] width 1182 height 51
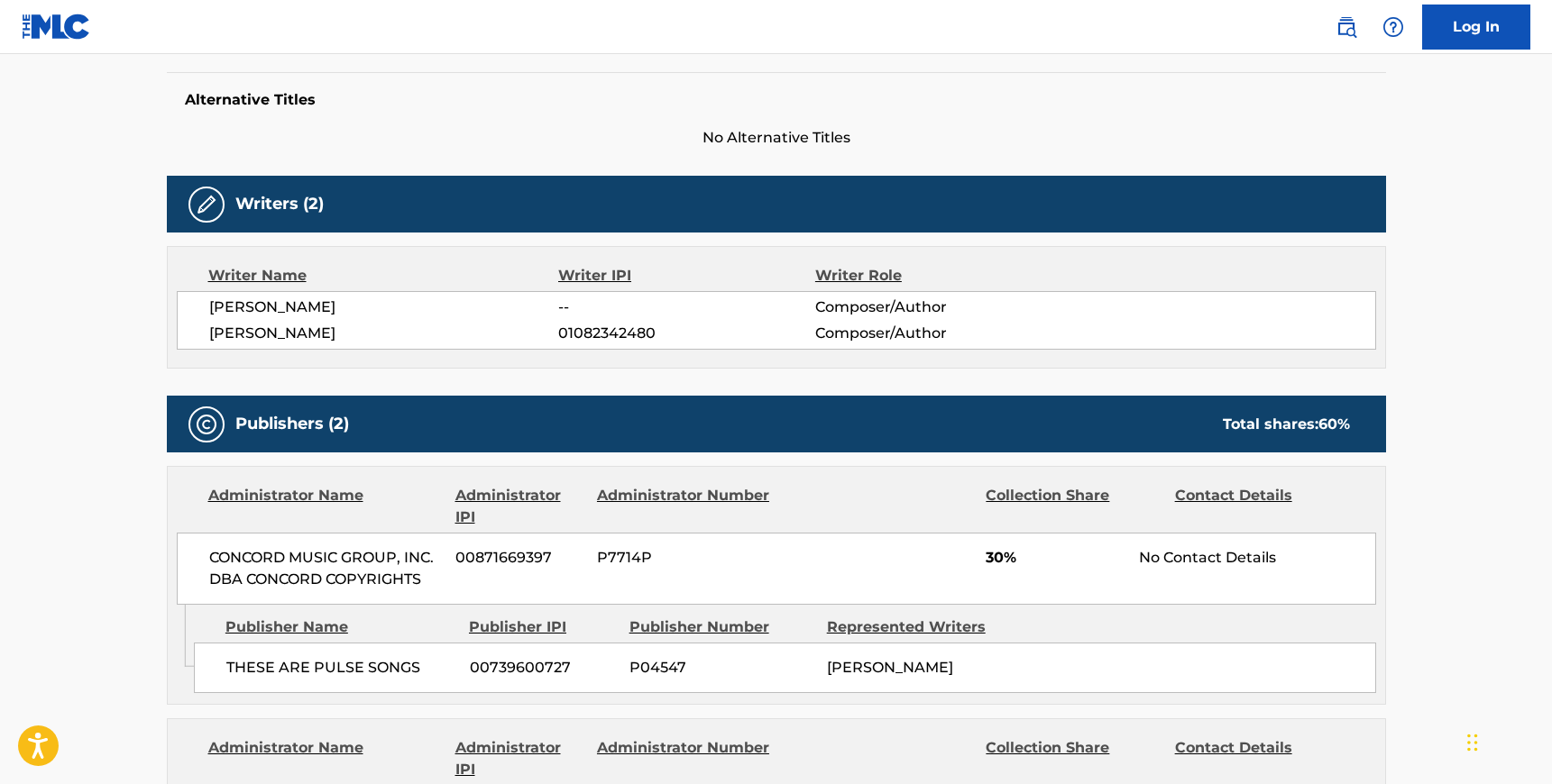
scroll to position [407, 0]
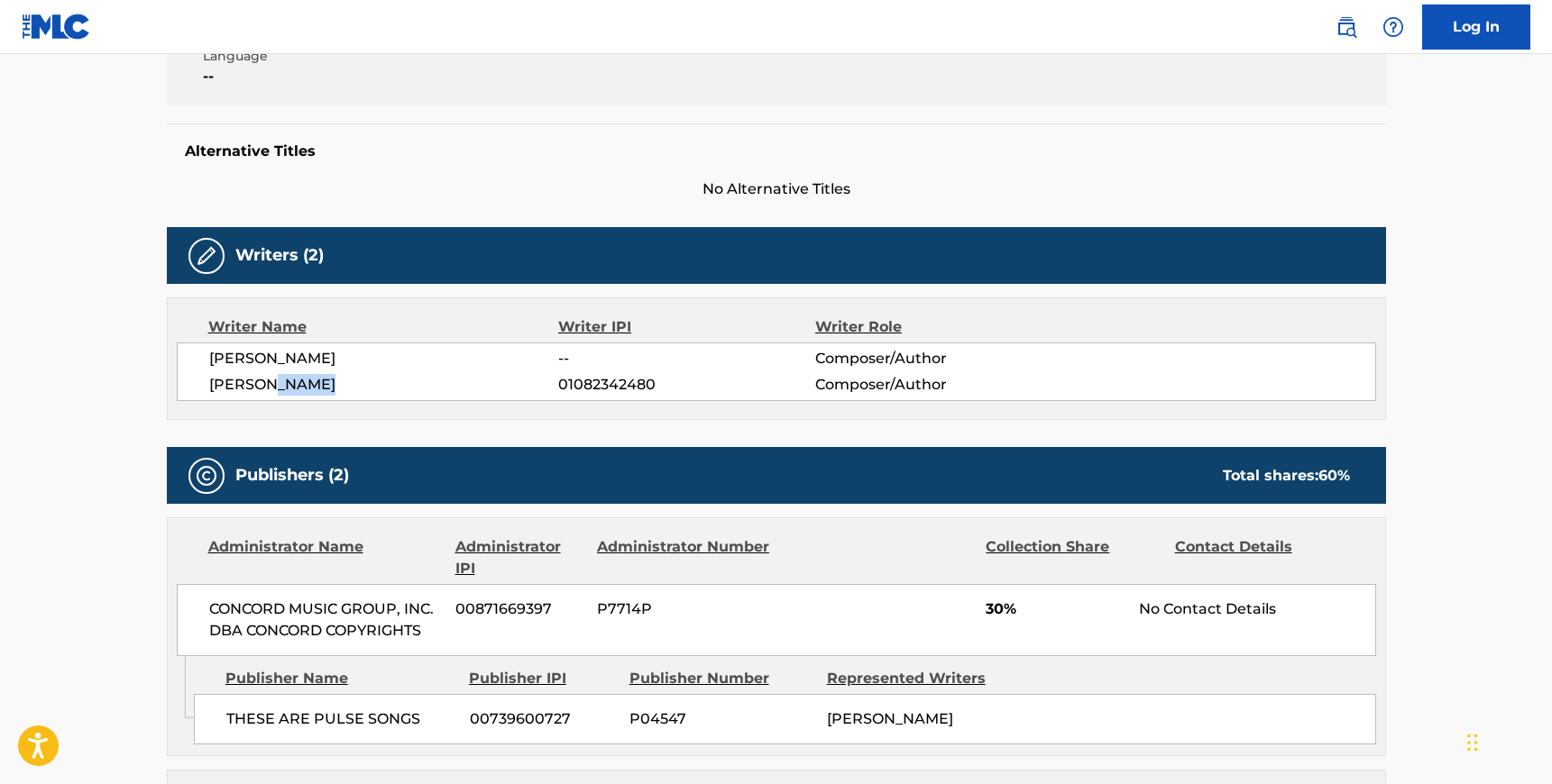
drag, startPoint x: 275, startPoint y: 383, endPoint x: 327, endPoint y: 383, distance: 52.0
click at [327, 383] on span "[PERSON_NAME]" at bounding box center [384, 385] width 350 height 22
